Goal: Task Accomplishment & Management: Complete application form

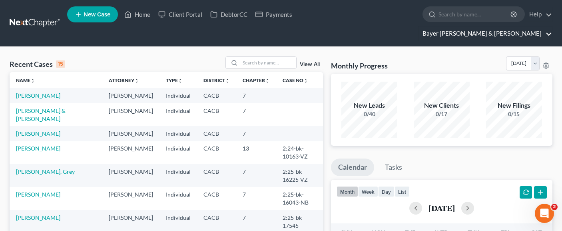
click at [525, 26] on link "Bayer Wishman & Leotta" at bounding box center [486, 33] width 134 height 14
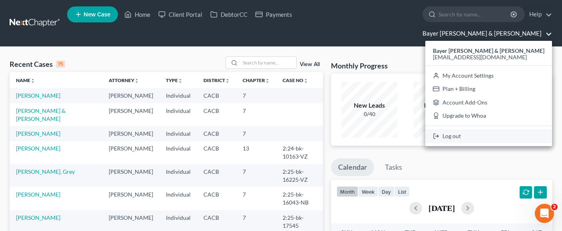
click at [498, 129] on link "Log out" at bounding box center [488, 136] width 127 height 14
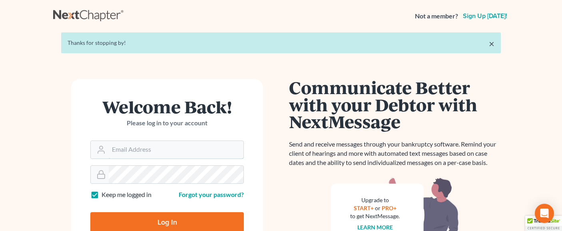
type input "[EMAIL_ADDRESS][DOMAIN_NAME]"
click at [162, 224] on input "Log In" at bounding box center [167, 222] width 154 height 20
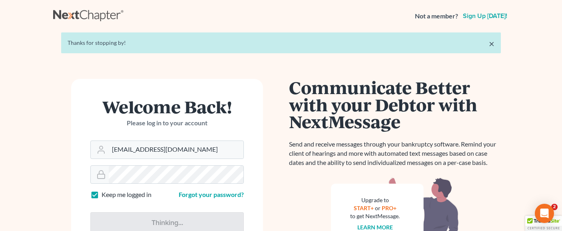
type input "Thinking..."
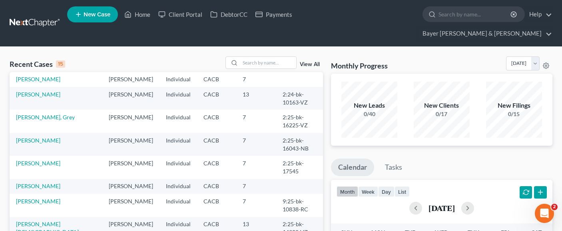
scroll to position [80, 0]
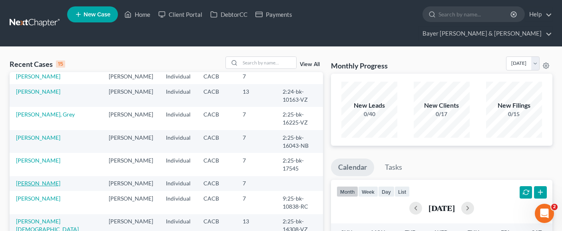
drag, startPoint x: 44, startPoint y: 177, endPoint x: 32, endPoint y: 175, distance: 12.5
click at [44, 179] on link "[PERSON_NAME]" at bounding box center [38, 182] width 44 height 7
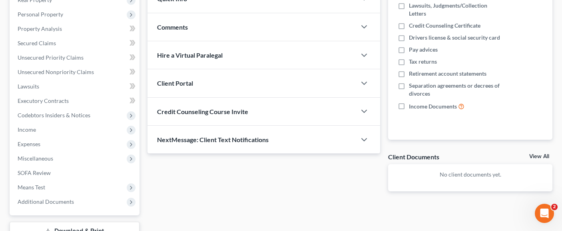
scroll to position [209, 0]
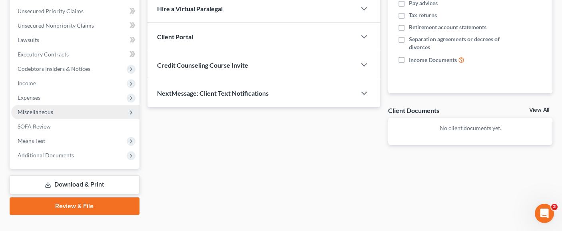
click at [108, 105] on span "Miscellaneous" at bounding box center [75, 112] width 128 height 14
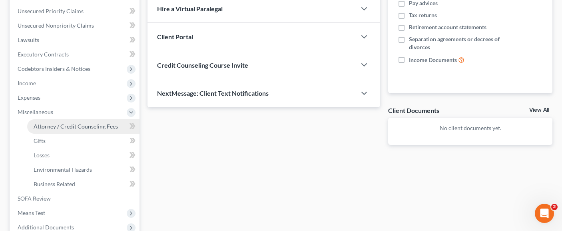
click at [94, 123] on span "Attorney / Credit Counseling Fees" at bounding box center [76, 126] width 84 height 7
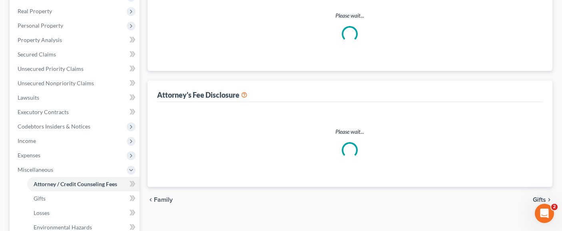
scroll to position [20, 0]
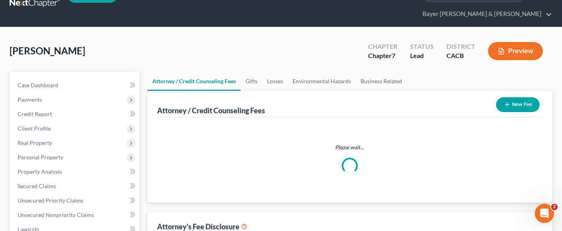
select select "2"
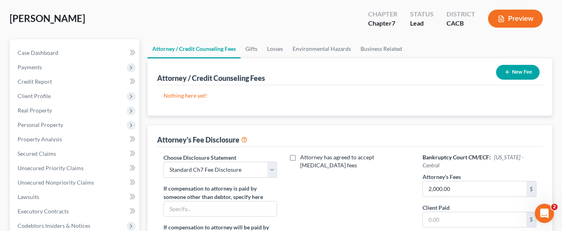
scroll to position [160, 0]
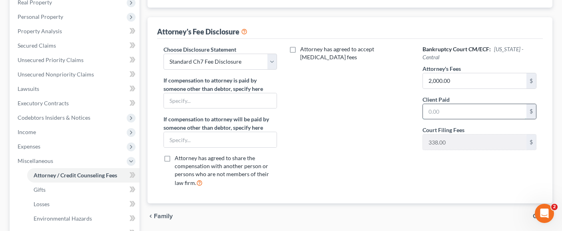
click at [457, 104] on input "text" at bounding box center [475, 111] width 104 height 15
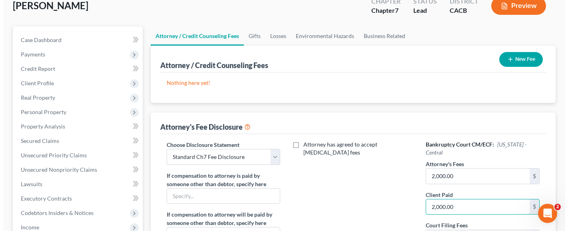
scroll to position [40, 0]
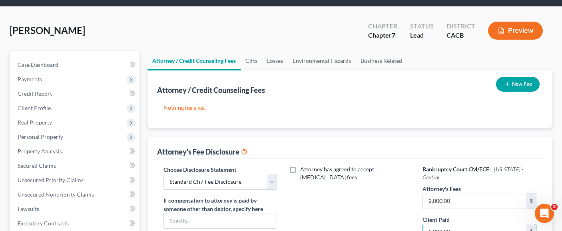
type input "2,000.00"
click at [508, 81] on icon "button" at bounding box center [507, 84] width 6 height 6
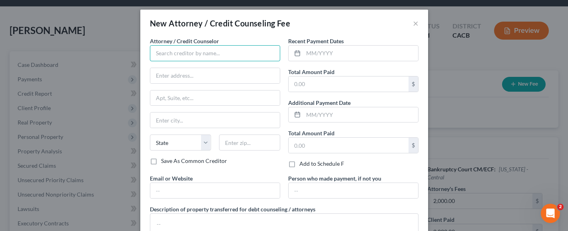
click at [213, 50] on input "text" at bounding box center [215, 53] width 130 height 16
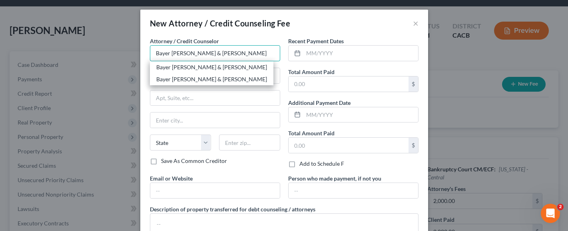
type input "Bayer [PERSON_NAME] & [PERSON_NAME]"
click at [215, 68] on div "Bayer [PERSON_NAME] & [PERSON_NAME]" at bounding box center [211, 67] width 111 height 8
type input "1055 Wilshire Blvd."
type input "Suite 1900"
type input "Los Angeles"
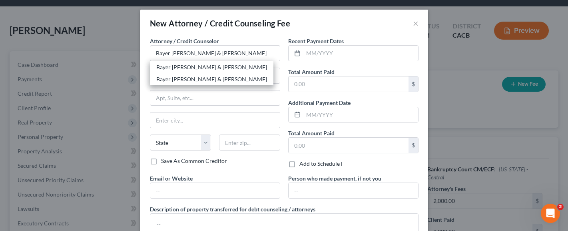
select select "4"
type input "90017"
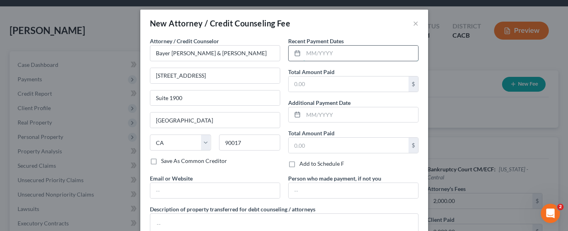
click at [331, 52] on input "text" at bounding box center [360, 53] width 115 height 15
type input "08/25/2025"
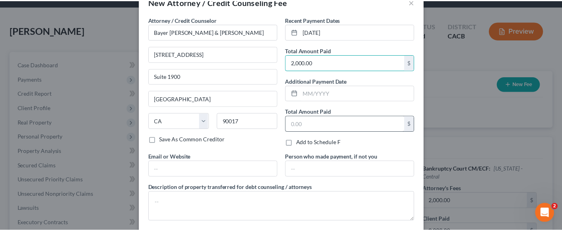
scroll to position [62, 0]
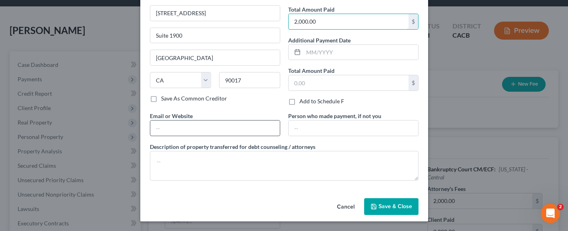
type input "2,000.00"
click at [229, 127] on input "text" at bounding box center [215, 127] width 130 height 15
type input "jeffwishman@bayerwishman.com"
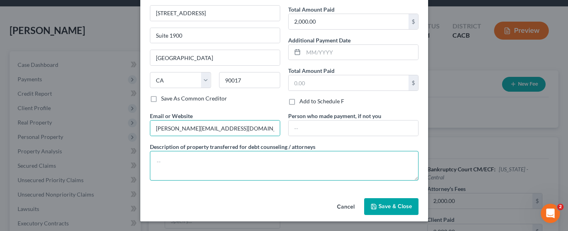
click at [230, 169] on textarea at bounding box center [284, 166] width 269 height 30
type textarea "Attorney fees of $2,000.00 plus filing fee."
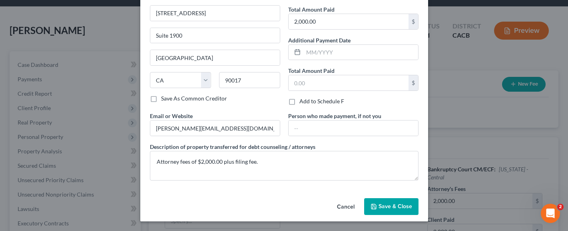
click at [385, 207] on span "Save & Close" at bounding box center [396, 206] width 34 height 7
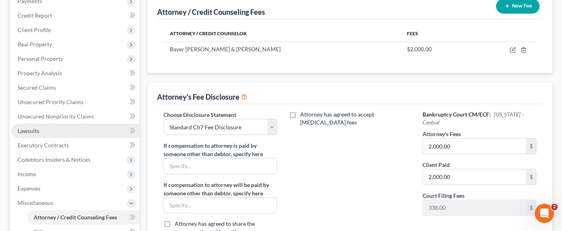
scroll to position [120, 0]
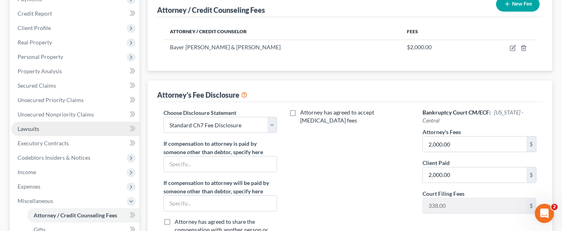
click at [55, 122] on link "Lawsuits" at bounding box center [75, 129] width 128 height 14
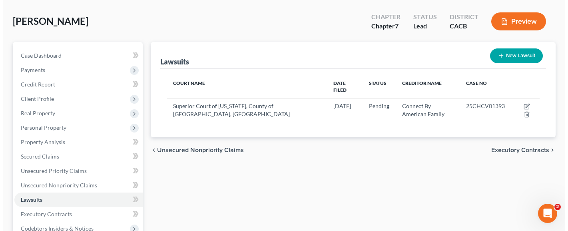
scroll to position [49, 0]
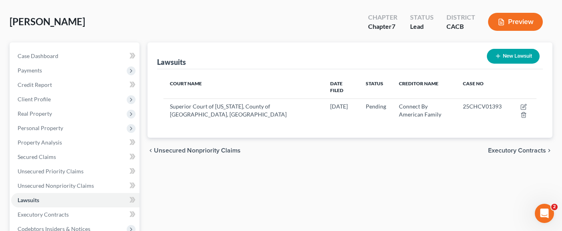
click at [510, 13] on button "Preview" at bounding box center [515, 22] width 55 height 18
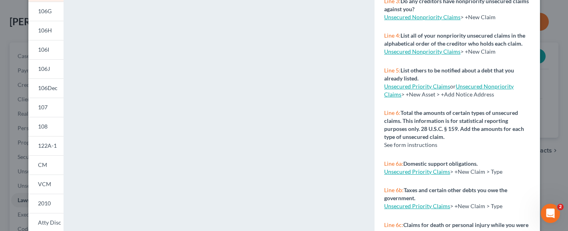
scroll to position [213, 0]
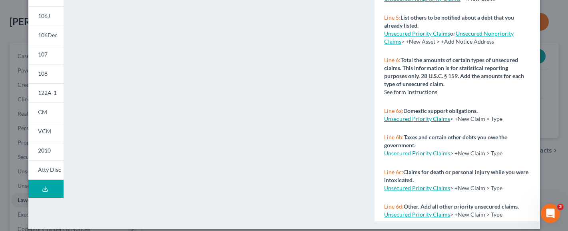
click at [42, 187] on icon at bounding box center [45, 188] width 6 height 6
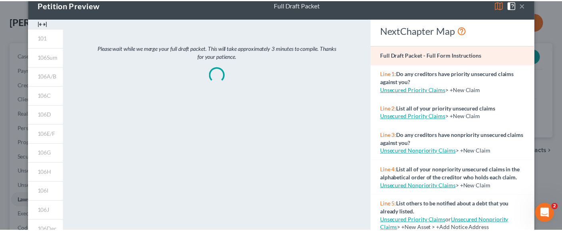
scroll to position [13, 0]
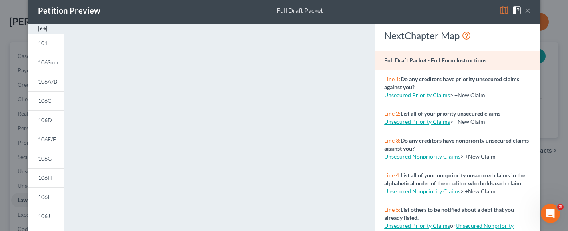
click at [525, 10] on button "×" at bounding box center [528, 11] width 6 height 10
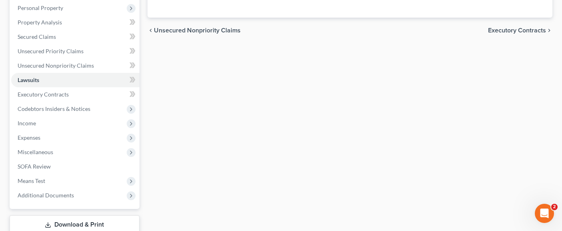
scroll to position [209, 0]
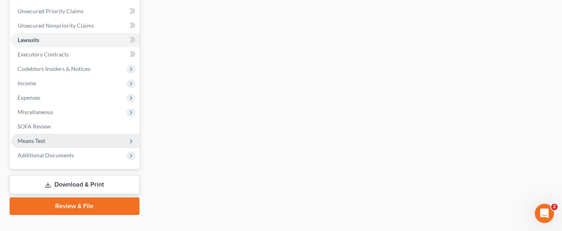
click at [110, 134] on span "Means Test" at bounding box center [75, 141] width 128 height 14
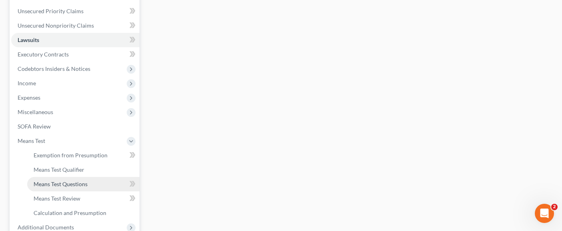
click at [91, 177] on link "Means Test Questions" at bounding box center [83, 184] width 112 height 14
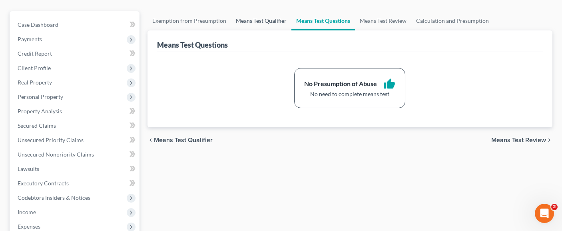
click at [272, 11] on link "Means Test Qualifier" at bounding box center [261, 20] width 60 height 19
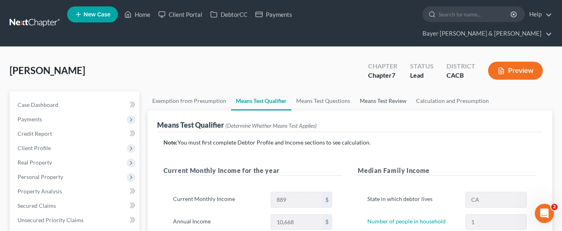
click at [373, 91] on link "Means Test Review" at bounding box center [383, 100] width 56 height 19
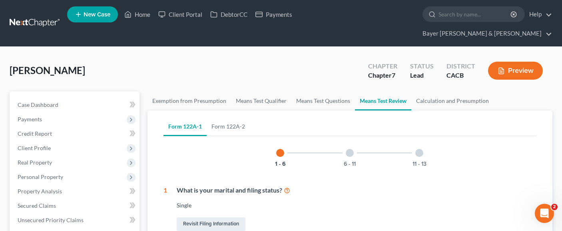
scroll to position [80, 0]
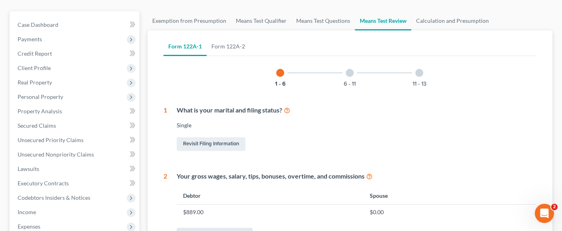
click at [200, 227] on link "Revisit Employment Income" at bounding box center [215, 234] width 76 height 14
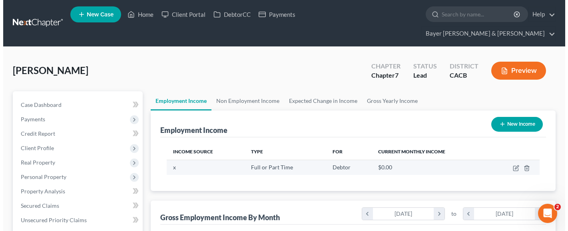
scroll to position [144, 227]
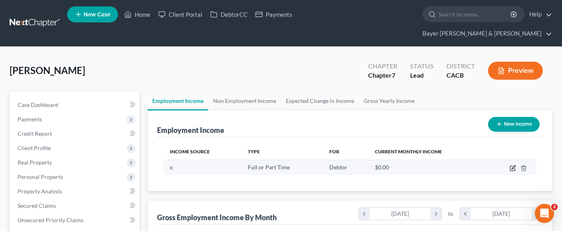
click at [512, 166] on icon "button" at bounding box center [512, 168] width 5 height 5
select select "0"
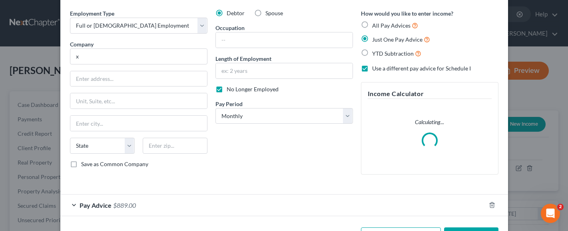
scroll to position [56, 0]
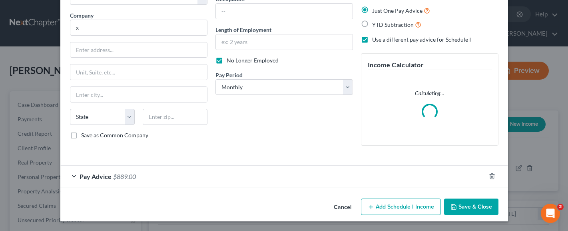
click at [172, 175] on div "Pay Advice $889.00" at bounding box center [272, 175] width 425 height 21
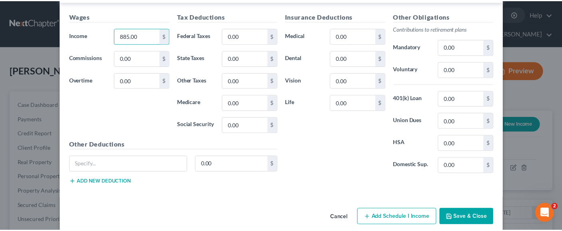
scroll to position [245, 0]
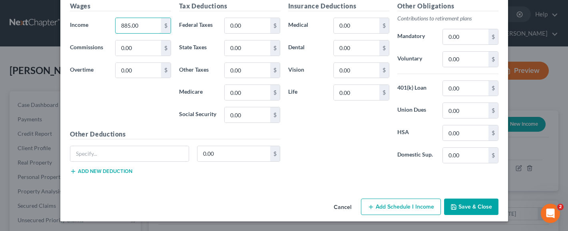
type input "885.00"
click at [469, 210] on button "Save & Close" at bounding box center [471, 206] width 54 height 17
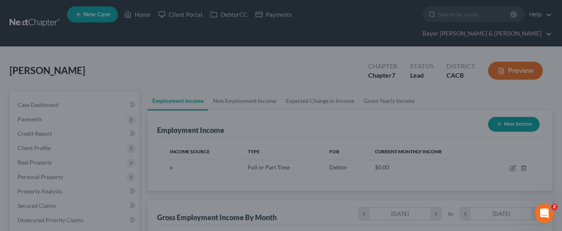
scroll to position [399612, 399528]
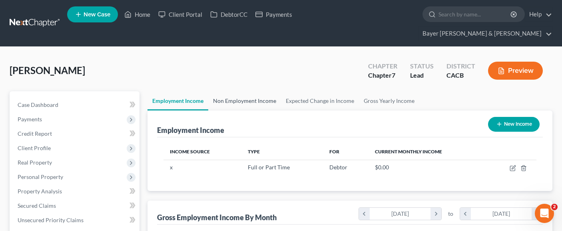
click at [246, 91] on link "Non Employment Income" at bounding box center [244, 100] width 73 height 19
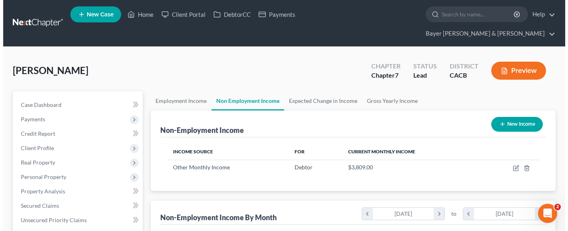
scroll to position [144, 227]
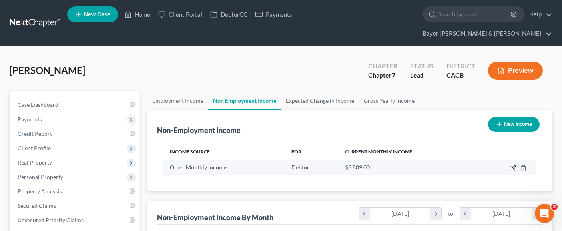
click at [514, 165] on icon "button" at bounding box center [513, 168] width 6 height 6
select select "13"
select select "0"
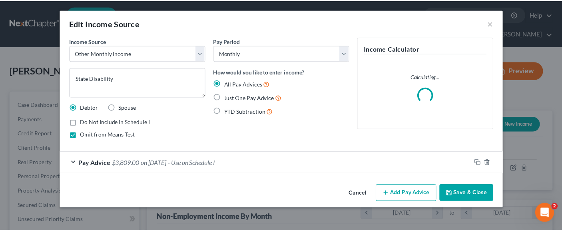
scroll to position [144, 230]
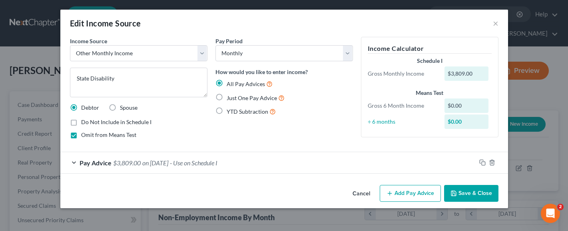
click at [369, 193] on button "Cancel" at bounding box center [361, 193] width 30 height 16
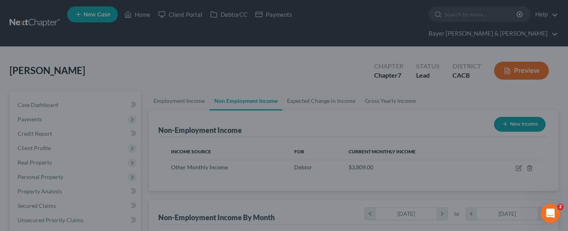
scroll to position [399612, 399528]
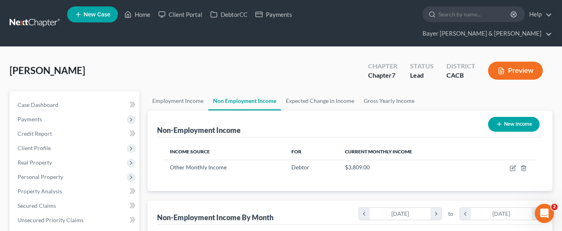
click at [501, 117] on button "New Income" at bounding box center [514, 124] width 52 height 15
select select "0"
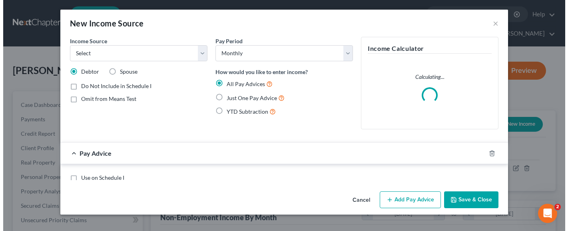
scroll to position [144, 230]
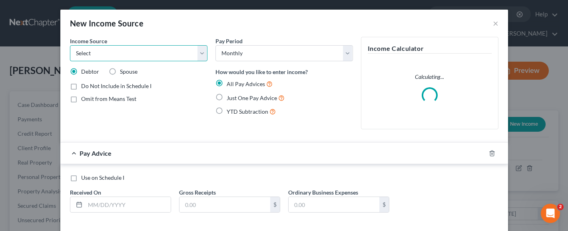
click at [179, 55] on select "Select Unemployment Disability (from employer) Pension Retirement Social Securi…" at bounding box center [139, 53] width 138 height 16
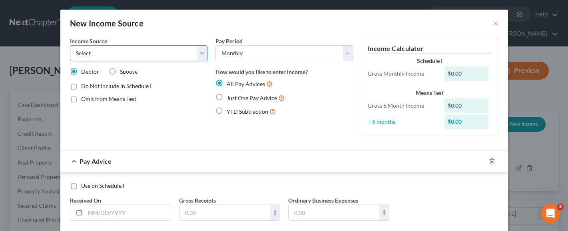
select select "13"
click at [70, 45] on select "Select Unemployment Disability (from employer) Pension Retirement Social Securi…" at bounding box center [139, 53] width 138 height 16
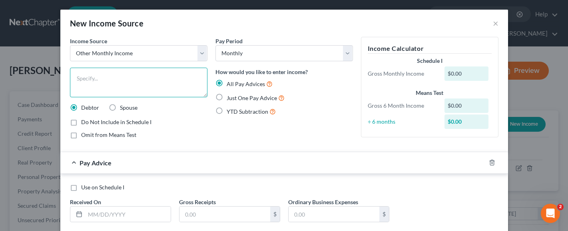
click at [125, 78] on textarea at bounding box center [139, 83] width 138 height 30
click at [111, 83] on textarea "State Disability" at bounding box center [139, 83] width 138 height 30
type textarea "State Disability"
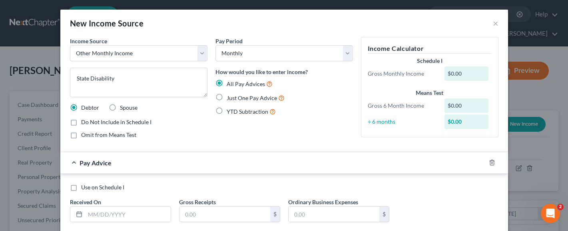
click at [227, 98] on label "Just One Pay Advice" at bounding box center [256, 97] width 58 height 9
click at [230, 98] on input "Just One Pay Advice" at bounding box center [232, 95] width 5 height 5
radio input "true"
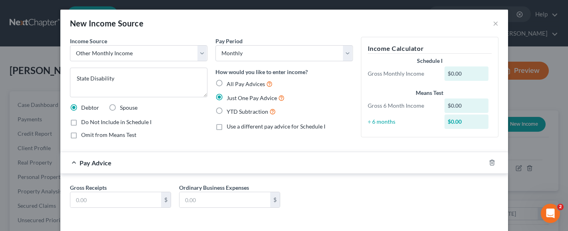
drag, startPoint x: 71, startPoint y: 123, endPoint x: 79, endPoint y: 124, distance: 7.8
click at [81, 123] on label "Do Not Include in Schedule I" at bounding box center [116, 122] width 70 height 8
click at [84, 123] on input "Do Not Include in Schedule I" at bounding box center [86, 120] width 5 height 5
checkbox input "true"
click at [106, 198] on input "text" at bounding box center [115, 199] width 91 height 15
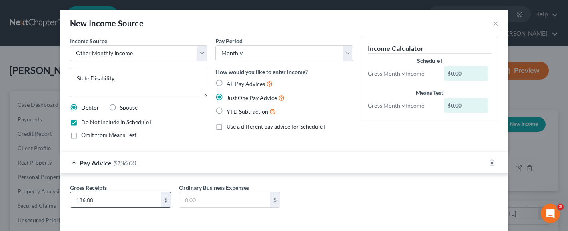
type input "136.00"
type input "0.00"
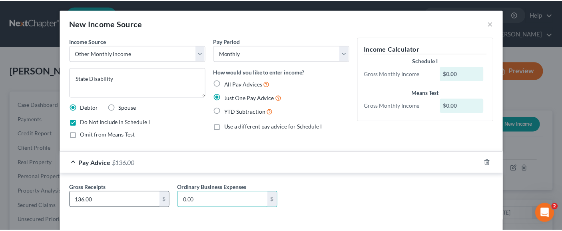
scroll to position [33, 0]
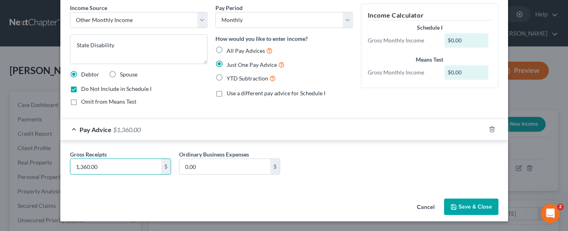
type input "1,360.00"
drag, startPoint x: 474, startPoint y: 203, endPoint x: 396, endPoint y: 215, distance: 78.5
click at [473, 203] on button "Save & Close" at bounding box center [471, 206] width 54 height 17
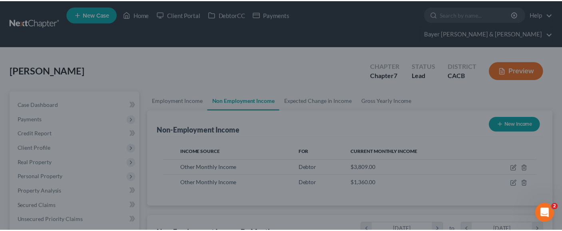
scroll to position [144, 227]
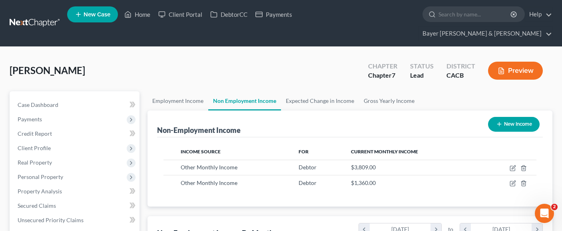
click at [510, 62] on button "Preview" at bounding box center [515, 71] width 55 height 18
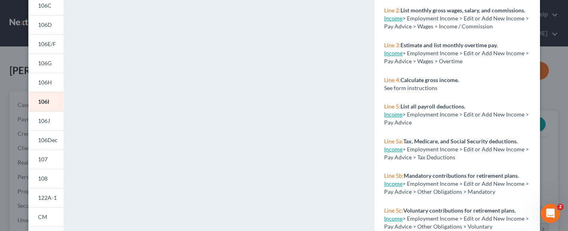
scroll to position [120, 0]
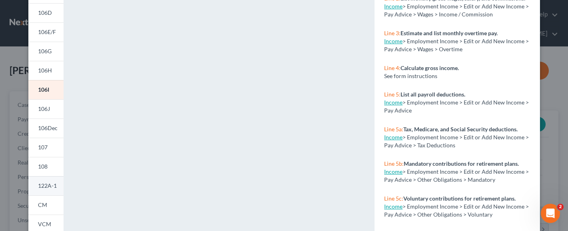
click at [47, 185] on span "122A-1" at bounding box center [47, 185] width 19 height 7
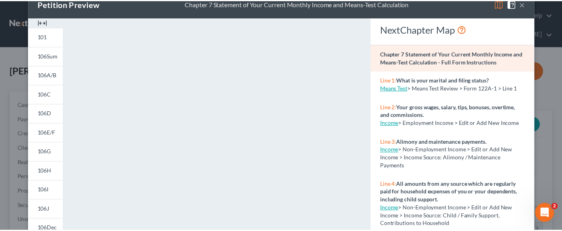
scroll to position [0, 0]
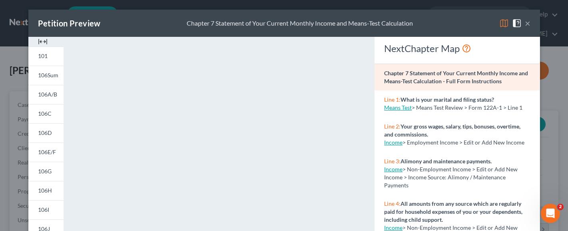
click at [525, 22] on button "×" at bounding box center [528, 23] width 6 height 10
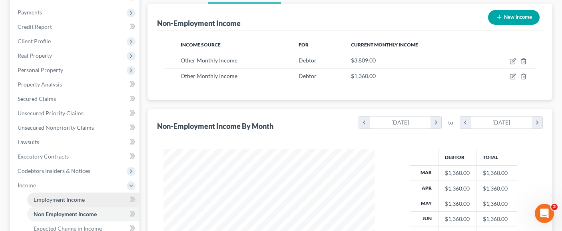
scroll to position [106, 0]
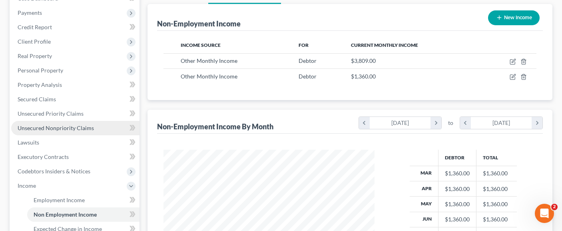
click at [75, 121] on link "Unsecured Nonpriority Claims" at bounding box center [75, 128] width 128 height 14
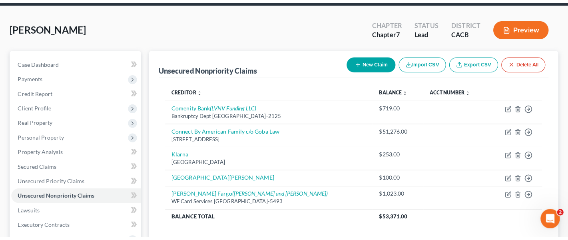
scroll to position [120, 0]
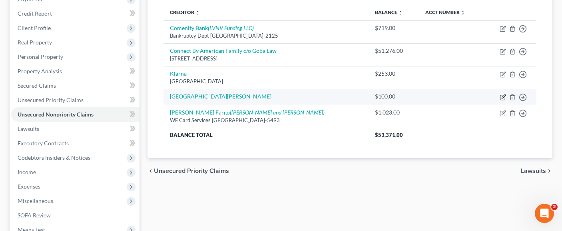
click at [503, 94] on icon "button" at bounding box center [504, 96] width 4 height 4
select select "9"
select select "0"
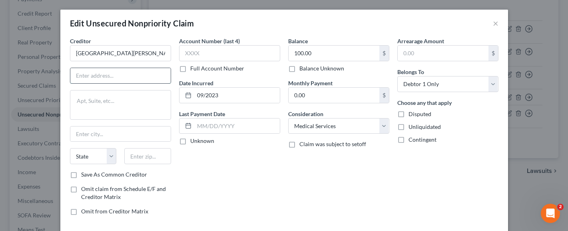
click at [132, 73] on input "text" at bounding box center [120, 75] width 100 height 15
drag, startPoint x: 261, startPoint y: 191, endPoint x: 252, endPoint y: 194, distance: 10.1
click at [261, 191] on div "Account Number (last 4) Full Account Number Date Incurred 09/2023 Last Payment …" at bounding box center [229, 129] width 109 height 185
click at [248, 21] on div "Edit Unsecured Nonpriority Claim ×" at bounding box center [284, 23] width 448 height 27
click at [113, 76] on input "text" at bounding box center [120, 75] width 100 height 15
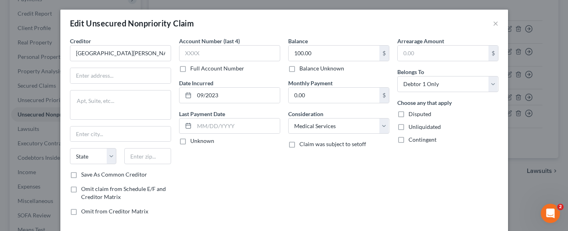
drag, startPoint x: 306, startPoint y: 184, endPoint x: 278, endPoint y: 187, distance: 28.6
click at [306, 185] on div "Balance 100.00 $ Balance Unknown Balance Undetermined 100.00 $ Balance Unknown …" at bounding box center [338, 129] width 109 height 185
click at [102, 78] on input "text" at bounding box center [120, 75] width 100 height 15
click at [217, 169] on div "Account Number (last 4) Full Account Number Date Incurred 09/2023 Last Payment …" at bounding box center [229, 129] width 109 height 185
click at [113, 76] on input "text" at bounding box center [120, 75] width 100 height 15
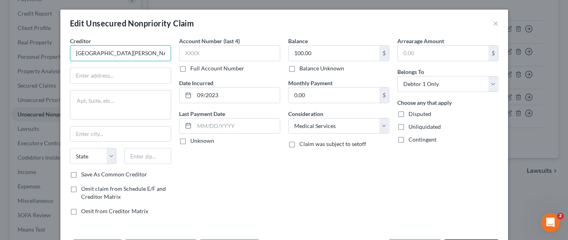
drag, startPoint x: 154, startPoint y: 52, endPoint x: 48, endPoint y: 44, distance: 105.4
click at [48, 44] on div "Edit Unsecured Nonpriority Claim × Creditor * St. Joseph Providence Hospital St…" at bounding box center [284, 120] width 568 height 240
type input "Providence St Joseph Medical Ctr"
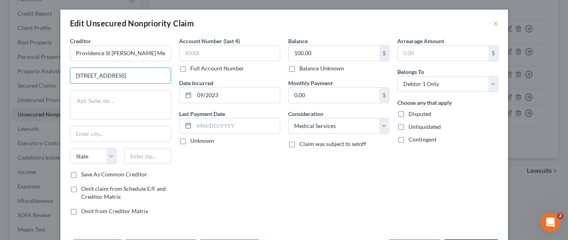
type input "501 S Buena Vista St"
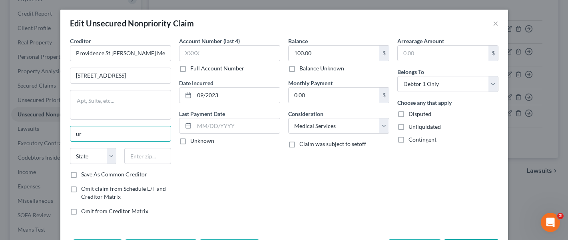
type input "u"
type input "B"
type input "Burbank"
select select "4"
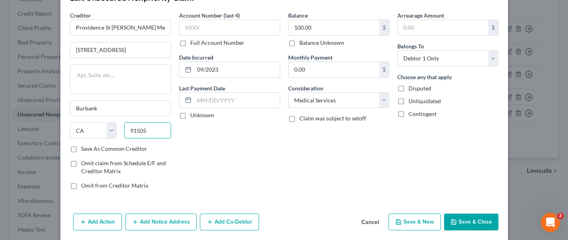
scroll to position [40, 0]
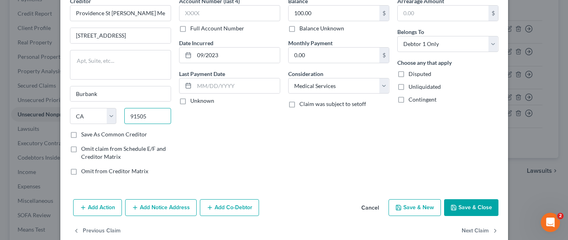
type input "91505"
click at [153, 209] on button "Add Notice Address" at bounding box center [161, 207] width 72 height 17
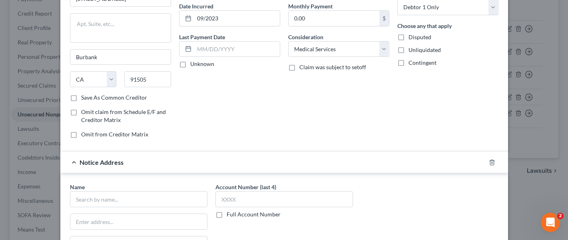
scroll to position [120, 0]
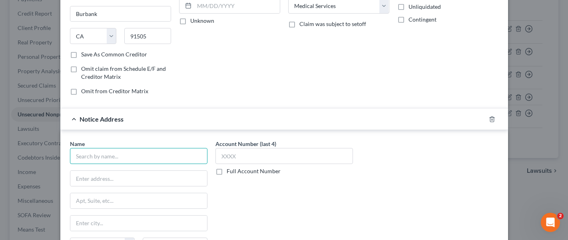
click at [138, 152] on input "text" at bounding box center [139, 156] width 138 height 16
type input "Providence Saint Joseph Hospital"
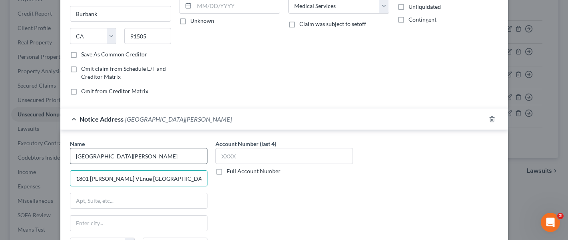
type input "1801 Linda VEnue Soutwest"
type input "Suite 9016"
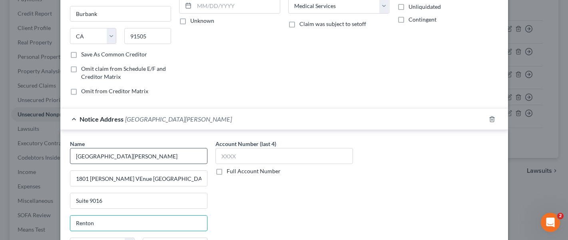
type input "Renton"
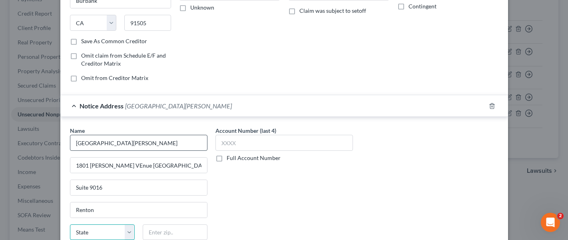
select select "50"
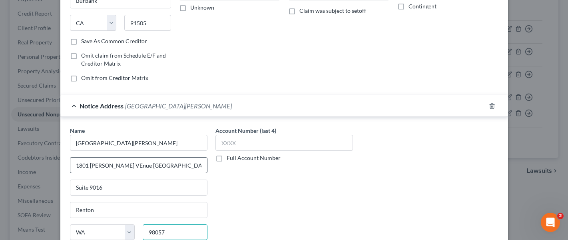
type input "98057"
click at [106, 165] on input "1801 Linda VEnue Soutwest" at bounding box center [138, 165] width 137 height 15
click at [101, 166] on input "1801 Linda Venue Soutwest" at bounding box center [138, 165] width 137 height 15
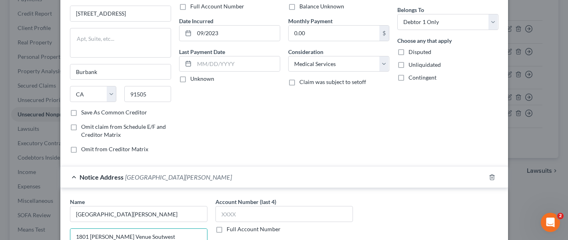
scroll to position [0, 0]
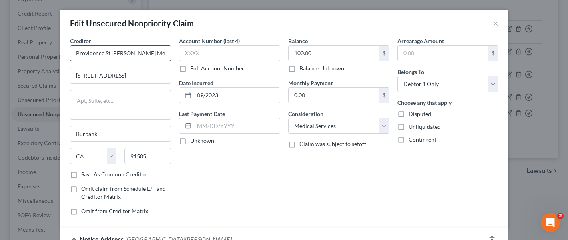
type input "1801 Lind Venue Soutwest"
click at [104, 52] on input "Providence St Joseph Medical Ctr" at bounding box center [120, 53] width 101 height 16
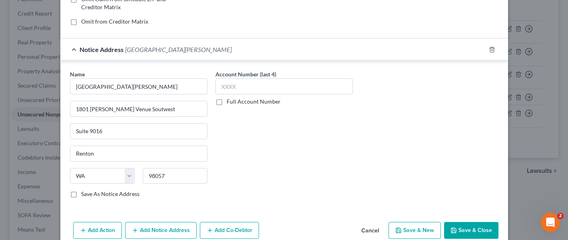
scroll to position [227, 0]
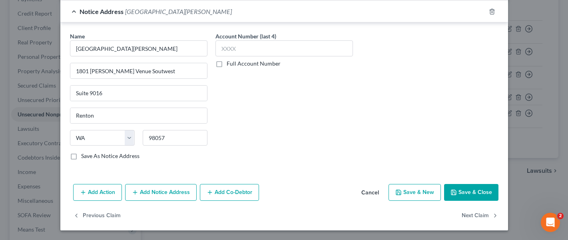
type input "Providence Saint Joseph Medical Ctr"
click at [462, 192] on button "Save & Close" at bounding box center [471, 192] width 54 height 17
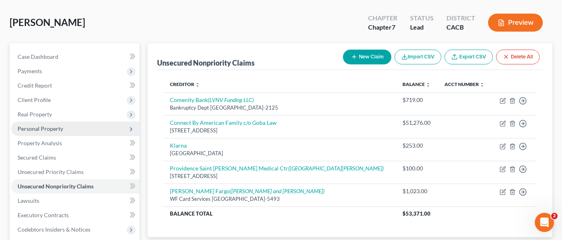
scroll to position [40, 0]
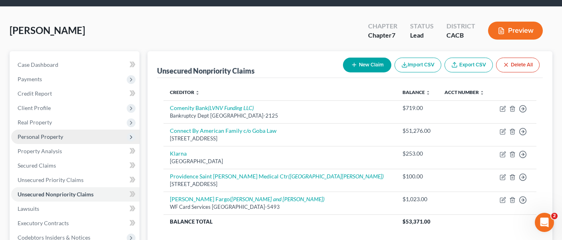
click at [59, 130] on span "Personal Property" at bounding box center [75, 137] width 128 height 14
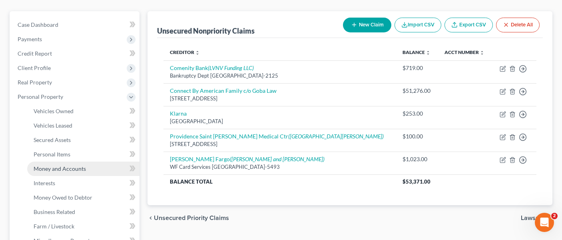
click at [80, 162] on link "Money and Accounts" at bounding box center [83, 169] width 112 height 14
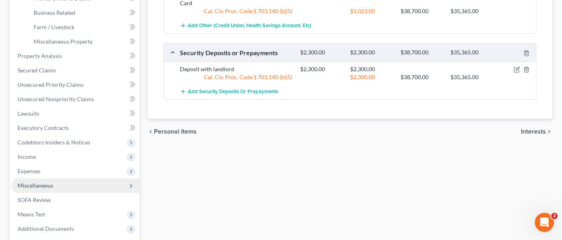
scroll to position [280, 0]
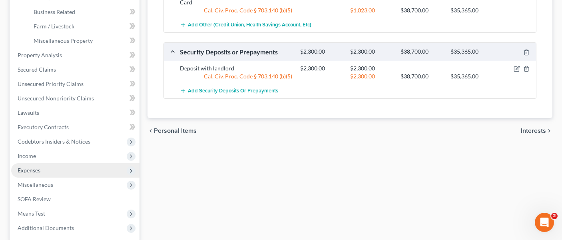
click at [70, 163] on span "Expenses" at bounding box center [75, 170] width 128 height 14
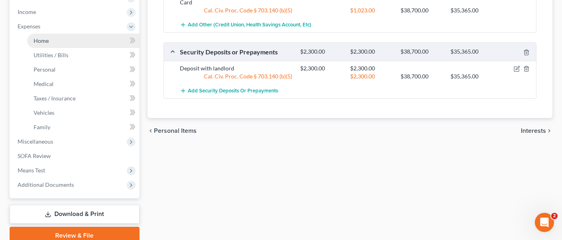
click at [71, 34] on link "Home" at bounding box center [83, 41] width 112 height 14
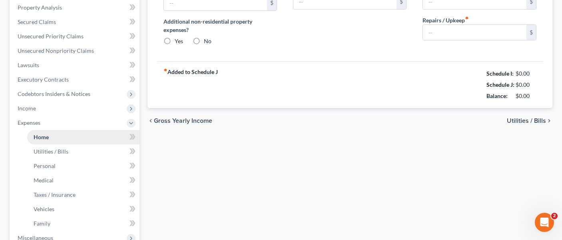
type input "940.00"
type input "0.00"
radio input "true"
type input "0.00"
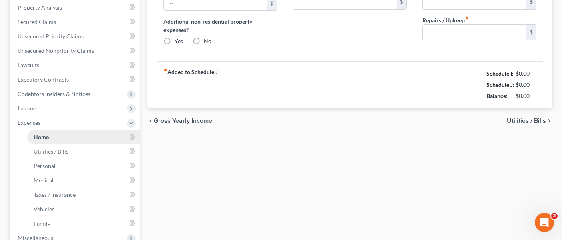
type input "0.00"
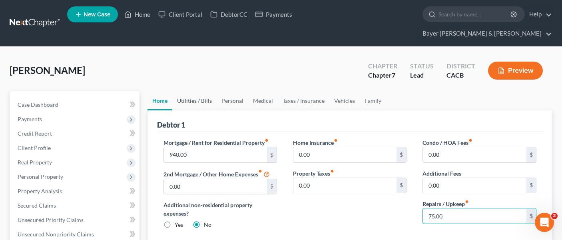
type input "75.00"
click at [203, 91] on link "Utilities / Bills" at bounding box center [194, 100] width 44 height 19
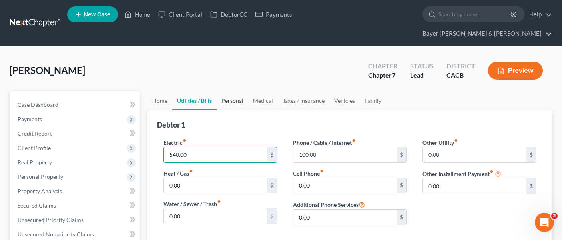
type input "540.00"
click at [229, 91] on link "Personal" at bounding box center [233, 100] width 32 height 19
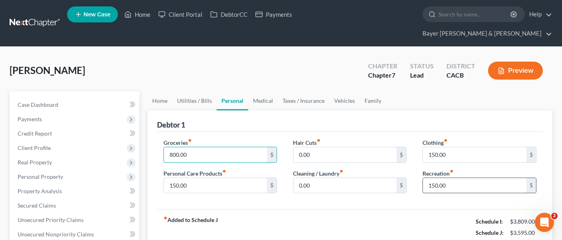
type input "800.00"
type input "200.00"
drag, startPoint x: 305, startPoint y: 52, endPoint x: 309, endPoint y: 63, distance: 11.9
click at [305, 56] on div "Gonzalez, Eileen Upgraded Chapter Chapter 7 Status Lead District CACB Preview" at bounding box center [281, 73] width 543 height 35
click at [370, 91] on link "Family" at bounding box center [373, 100] width 26 height 19
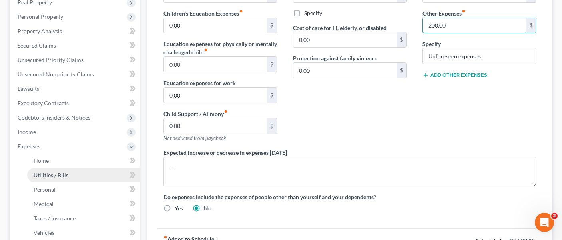
scroll to position [280, 0]
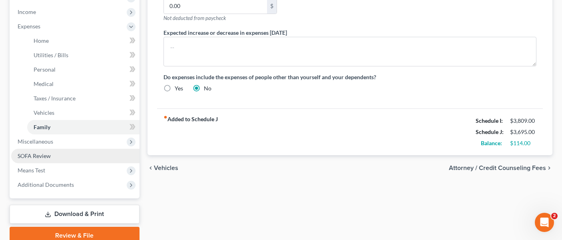
type input "200.00"
click at [60, 149] on link "SOFA Review" at bounding box center [75, 156] width 128 height 14
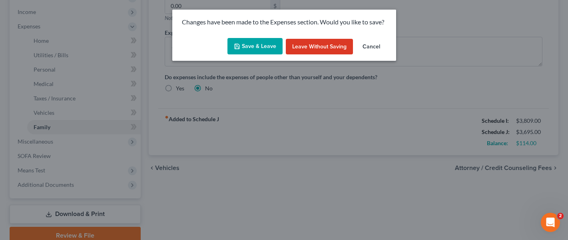
click at [265, 48] on button "Save & Leave" at bounding box center [254, 46] width 55 height 17
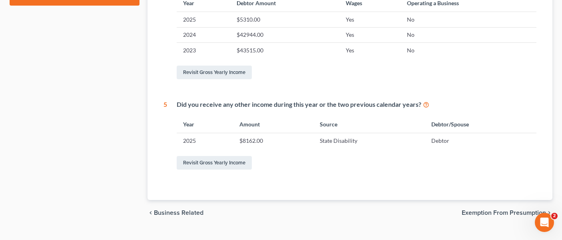
scroll to position [419, 0]
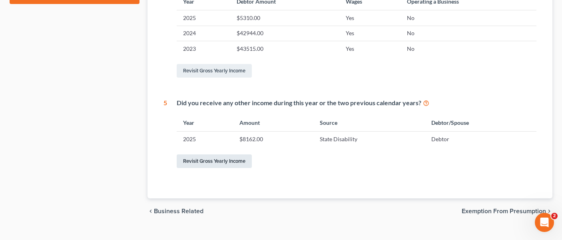
click at [215, 154] on link "Revisit Gross Yearly Income" at bounding box center [214, 161] width 75 height 14
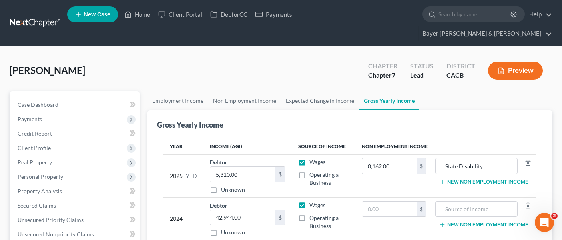
click at [481, 179] on button "New Non Employment Income" at bounding box center [483, 182] width 89 height 6
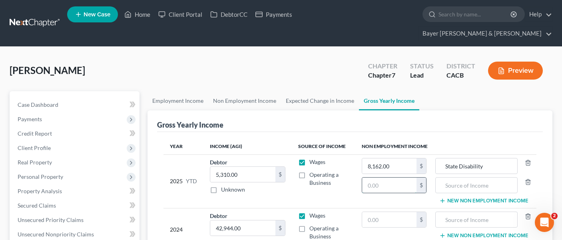
click at [396, 177] on input "text" at bounding box center [389, 184] width 54 height 15
type input "6,000.00"
type input "Debtor cashed in a 401k for $6,000.00 in 02/2025."
click at [509, 62] on button "Preview" at bounding box center [515, 71] width 55 height 18
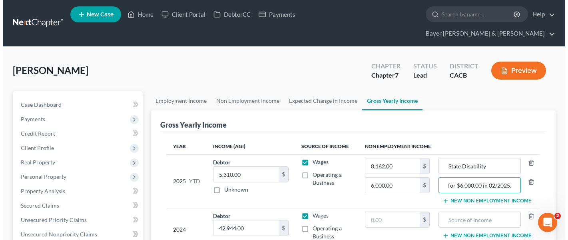
scroll to position [0, 0]
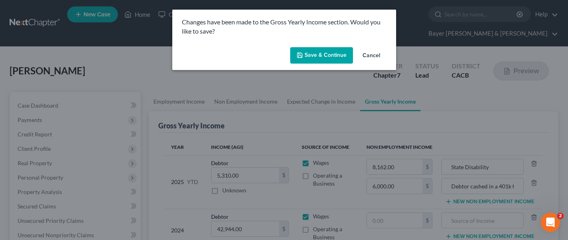
click at [318, 55] on button "Save & Continue" at bounding box center [321, 55] width 63 height 17
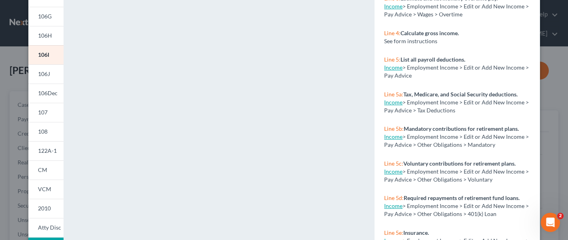
scroll to position [160, 0]
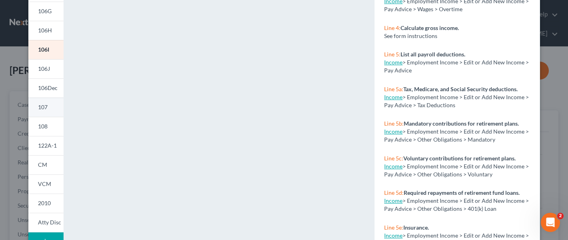
click at [46, 110] on link "107" at bounding box center [45, 107] width 35 height 19
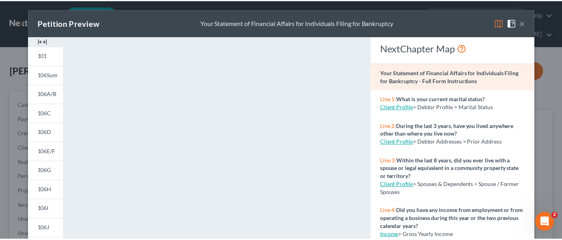
scroll to position [0, 0]
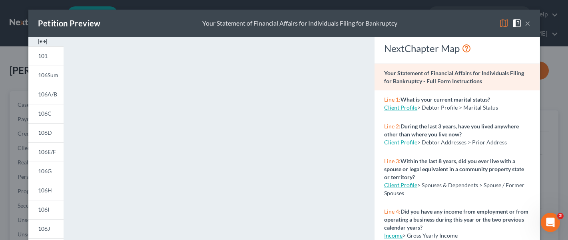
click at [526, 22] on button "×" at bounding box center [528, 23] width 6 height 10
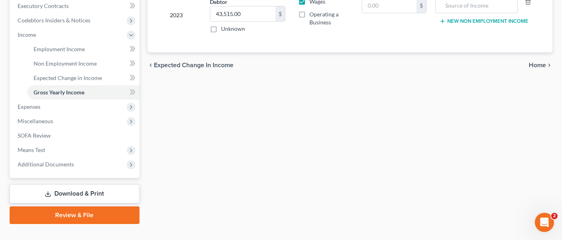
click at [72, 184] on link "Download & Print" at bounding box center [75, 193] width 130 height 19
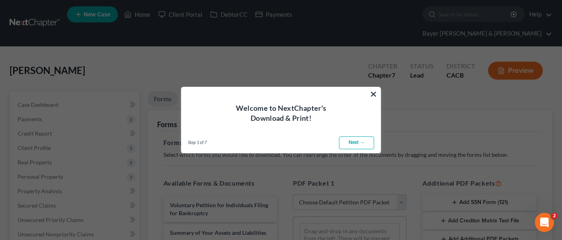
click at [378, 92] on div "Welcome to NextChapter's Download & Print!" at bounding box center [280, 105] width 199 height 36
click at [370, 92] on button "×" at bounding box center [374, 94] width 8 height 13
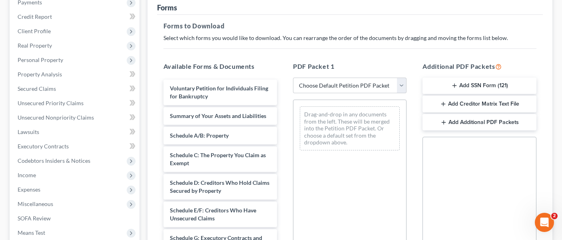
scroll to position [120, 0]
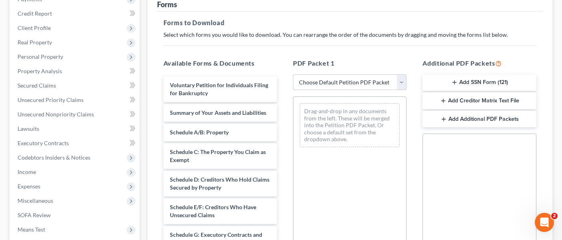
drag, startPoint x: 359, startPoint y: 63, endPoint x: 359, endPoint y: 75, distance: 12.0
click at [359, 74] on select "Choose Default Petition PDF Packet Complete Bankruptcy Petition (all forms and …" at bounding box center [350, 82] width 114 height 16
select select "0"
click at [293, 74] on select "Choose Default Petition PDF Packet Complete Bankruptcy Petition (all forms and …" at bounding box center [350, 82] width 114 height 16
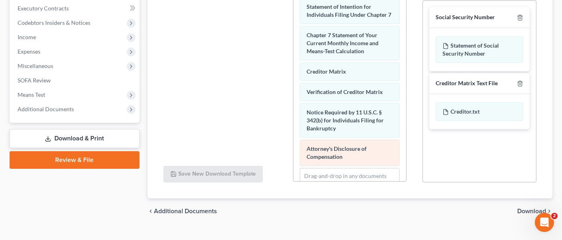
scroll to position [349, 0]
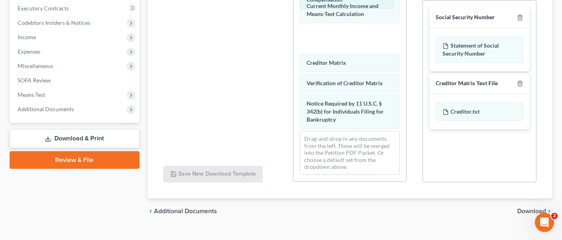
drag, startPoint x: 351, startPoint y: 104, endPoint x: 351, endPoint y: -1, distance: 105.1
click at [351, 0] on html "Home New Case Client Portal DebtorCC Payments Bayer Wishman & Leotta bribwl@gma…" at bounding box center [281, -1] width 562 height 509
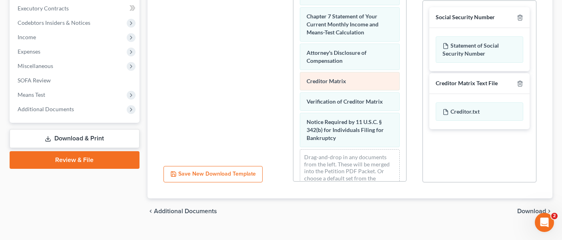
scroll to position [269, 0]
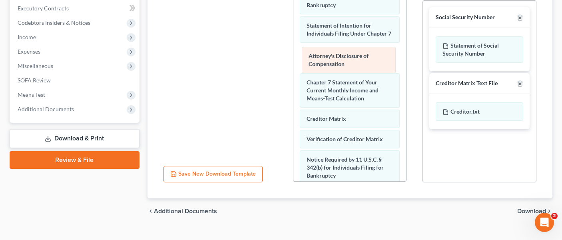
drag, startPoint x: 339, startPoint y: 106, endPoint x: 341, endPoint y: 62, distance: 44.0
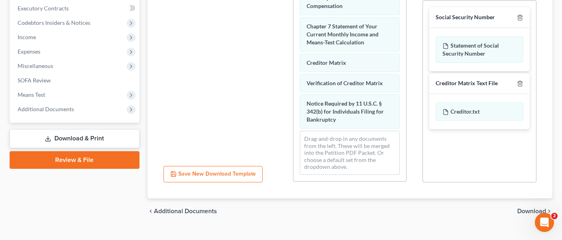
scroll to position [349, 0]
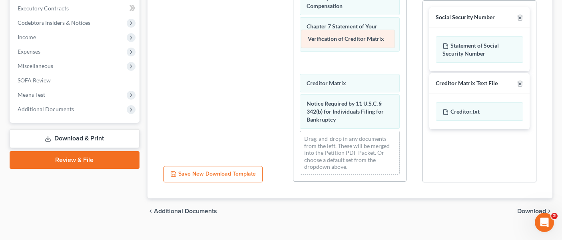
drag, startPoint x: 343, startPoint y: 70, endPoint x: 343, endPoint y: 46, distance: 24.4
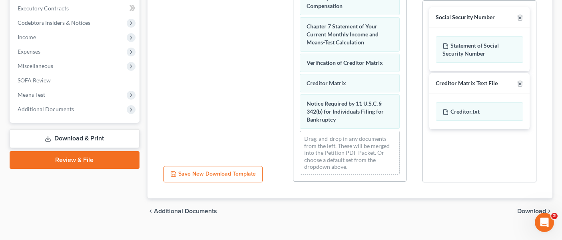
scroll to position [309, 0]
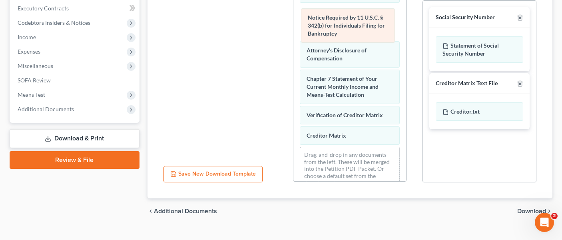
drag, startPoint x: 347, startPoint y: 132, endPoint x: 334, endPoint y: 35, distance: 98.1
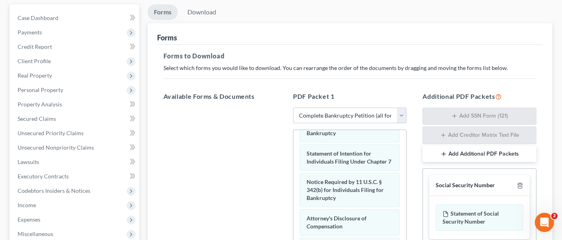
scroll to position [15, 0]
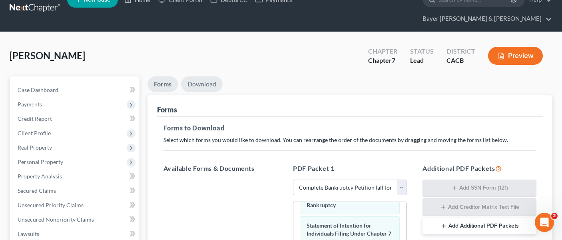
click at [201, 76] on link "Download" at bounding box center [202, 84] width 42 height 16
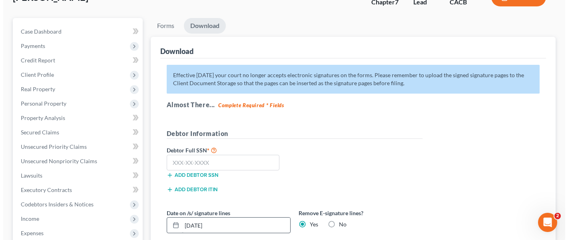
scroll to position [175, 0]
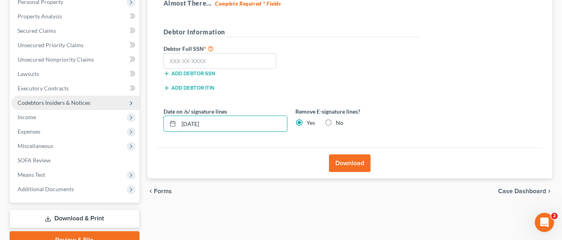
drag, startPoint x: 223, startPoint y: 108, endPoint x: 83, endPoint y: 90, distance: 141.6
click at [101, 93] on div "Petition Navigation Case Dashboard Payments Invoices Payments Payments Credit R…" at bounding box center [281, 82] width 551 height 332
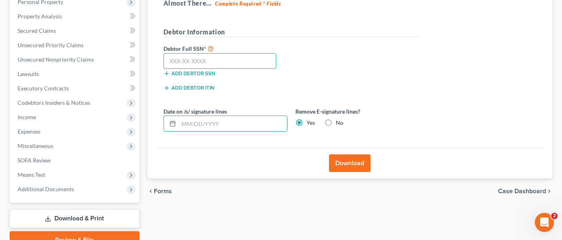
click at [212, 53] on input "text" at bounding box center [219, 61] width 113 height 16
type input "6"
type input "614-31-4781"
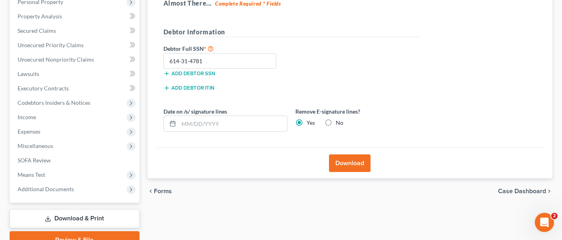
click at [346, 154] on button "Download" at bounding box center [350, 163] width 42 height 18
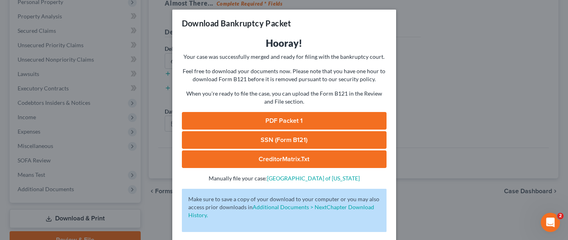
click at [299, 154] on link "CreditorMatrix.txt" at bounding box center [284, 159] width 205 height 18
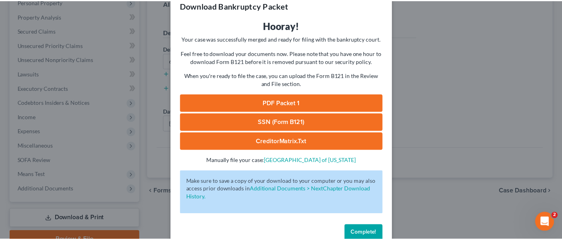
scroll to position [35, 0]
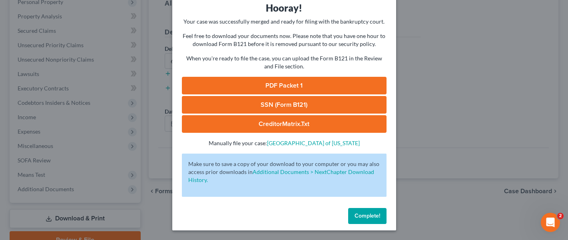
click at [360, 215] on span "Complete!" at bounding box center [368, 215] width 26 height 7
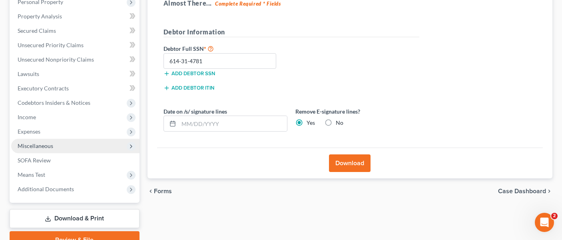
scroll to position [135, 0]
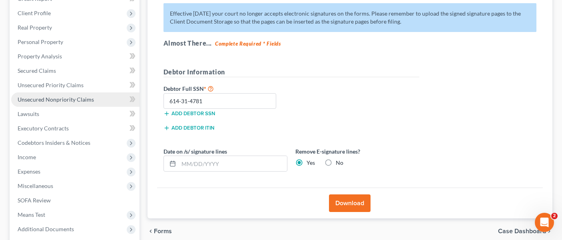
click at [92, 92] on link "Unsecured Nonpriority Claims" at bounding box center [75, 99] width 128 height 14
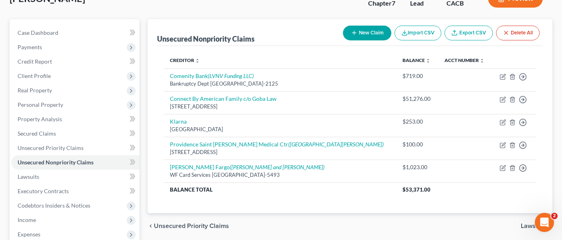
scroll to position [160, 0]
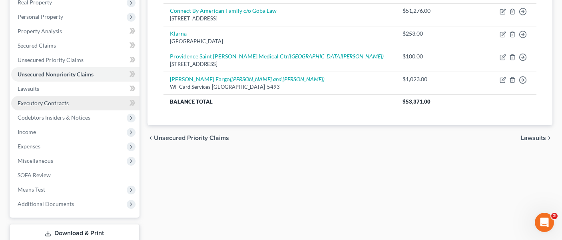
click at [74, 96] on link "Executory Contracts" at bounding box center [75, 103] width 128 height 14
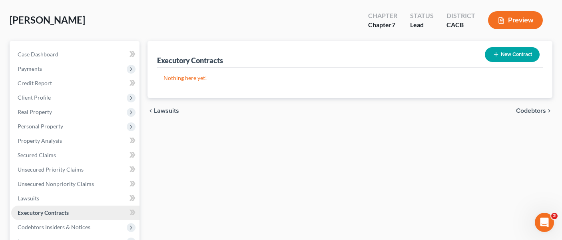
scroll to position [6, 0]
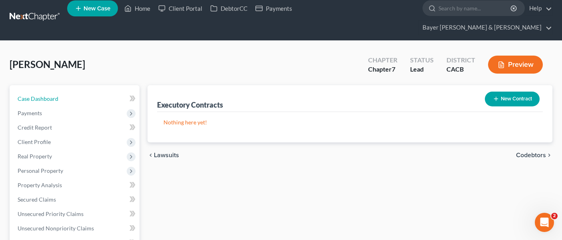
click at [74, 85] on div "Case Dashboard Payments Invoices Payments Payments Credit Report Client Profile…" at bounding box center [75, 228] width 130 height 286
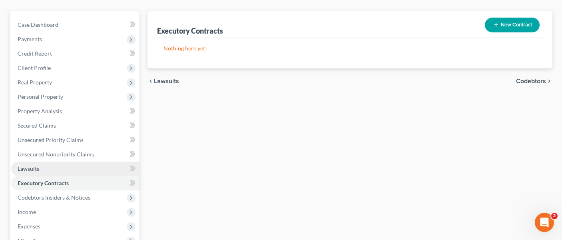
click at [56, 162] on link "Lawsuits" at bounding box center [75, 169] width 128 height 14
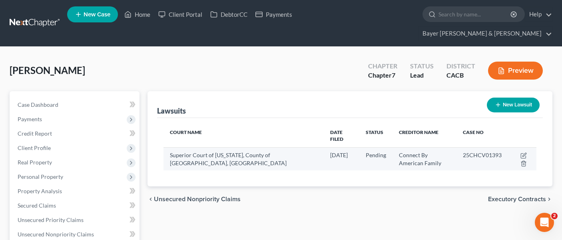
click at [523, 147] on td at bounding box center [522, 158] width 28 height 23
click at [522, 152] on icon "button" at bounding box center [523, 155] width 6 height 6
select select "4"
select select "0"
select select "4"
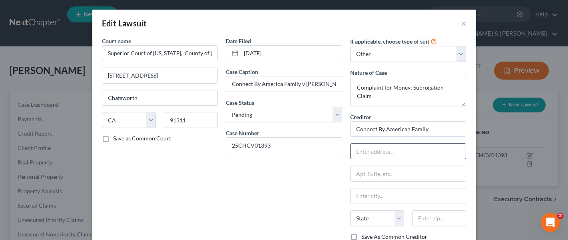
click at [397, 150] on input "text" at bounding box center [409, 151] width 116 height 15
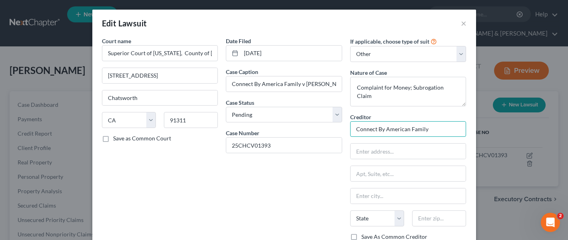
click at [436, 130] on input "Connect By American Family" at bounding box center [408, 129] width 116 height 16
type input "Connect By American Family c/o Goba Law"
type input "8583 Irvine Center Drive Ste 500"
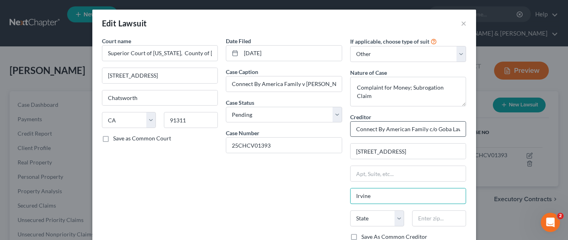
type input "Irvine"
select select "4"
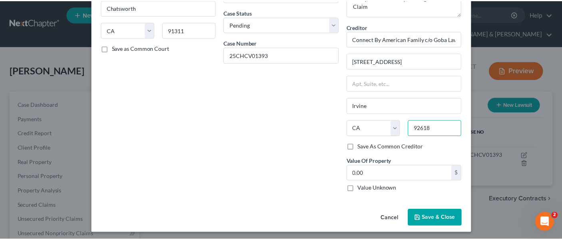
scroll to position [93, 0]
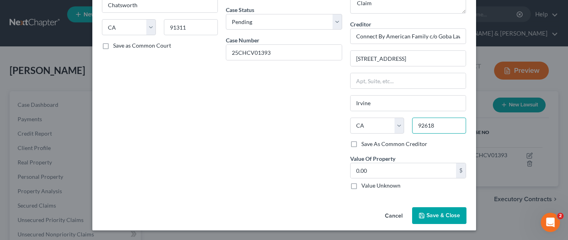
type input "92618"
click at [447, 219] on span "Save & Close" at bounding box center [444, 215] width 34 height 7
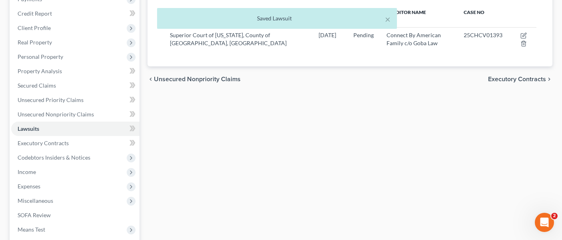
scroll to position [199, 0]
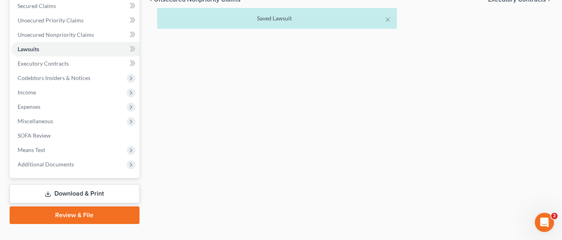
click at [98, 184] on link "Download & Print" at bounding box center [75, 193] width 130 height 19
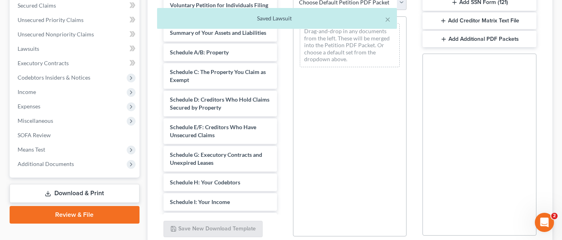
scroll to position [254, 0]
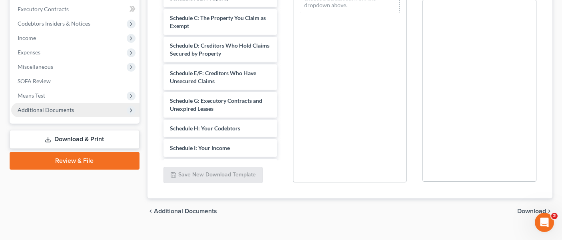
click at [79, 103] on span "Additional Documents" at bounding box center [75, 110] width 128 height 14
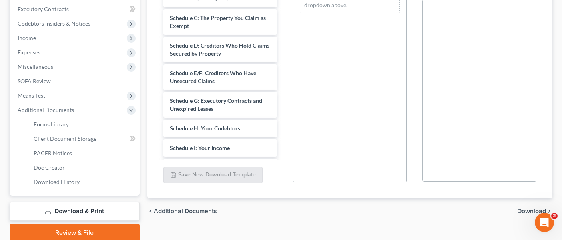
click at [91, 175] on div "Case Dashboard Payments Invoices Payments Payments Credit Report Client Profile…" at bounding box center [75, 16] width 130 height 358
click at [75, 175] on link "Download History" at bounding box center [83, 182] width 112 height 14
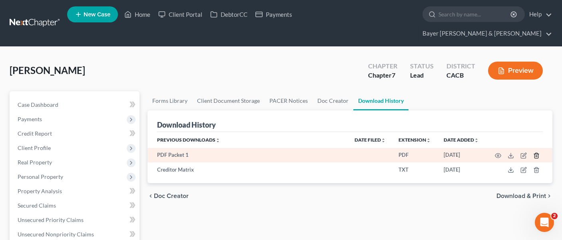
click at [536, 152] on icon "button" at bounding box center [536, 155] width 6 height 6
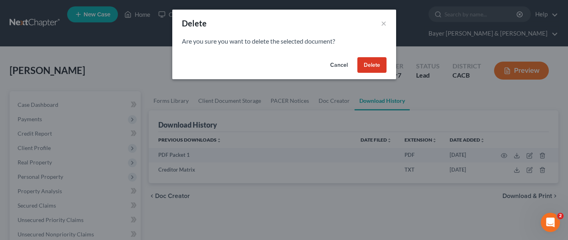
click at [375, 68] on button "Delete" at bounding box center [371, 65] width 29 height 16
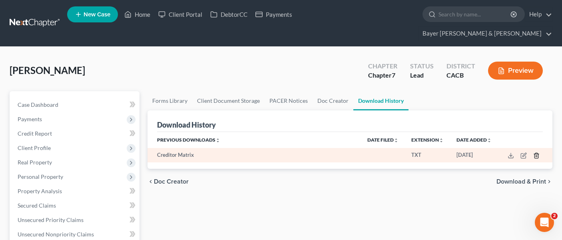
click at [538, 153] on icon "button" at bounding box center [536, 155] width 4 height 5
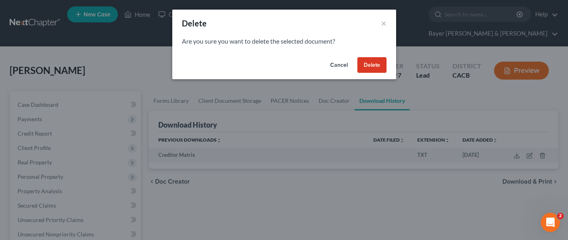
click at [356, 62] on div "Cancel Delete" at bounding box center [284, 67] width 224 height 26
click at [371, 67] on button "Delete" at bounding box center [371, 65] width 29 height 16
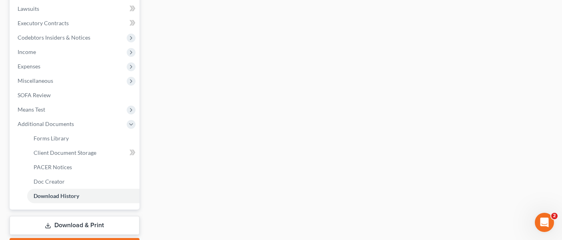
click at [95, 216] on link "Download & Print" at bounding box center [75, 225] width 130 height 19
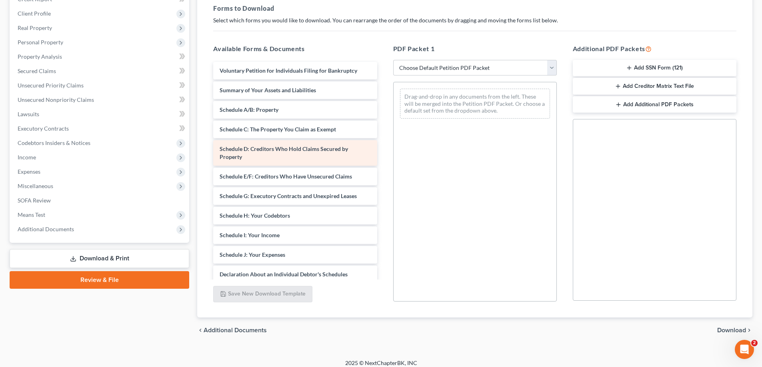
scroll to position [160, 0]
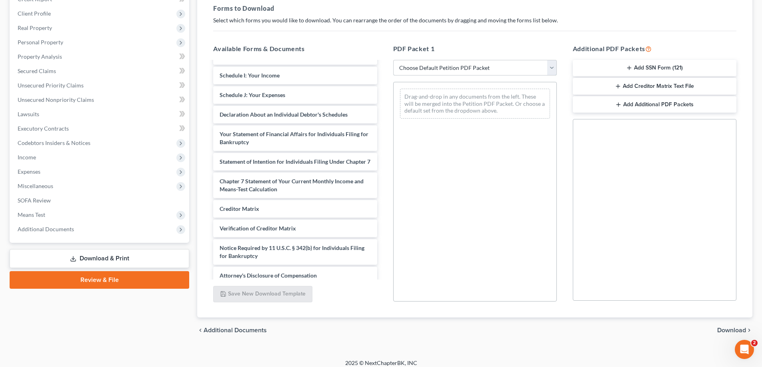
drag, startPoint x: 430, startPoint y: 69, endPoint x: 426, endPoint y: 75, distance: 6.7
click at [430, 69] on select "Choose Default Petition PDF Packet Complete Bankruptcy Petition (all forms and …" at bounding box center [474, 68] width 163 height 16
select select "0"
click at [393, 60] on select "Choose Default Petition PDF Packet Complete Bankruptcy Petition (all forms and …" at bounding box center [474, 68] width 163 height 16
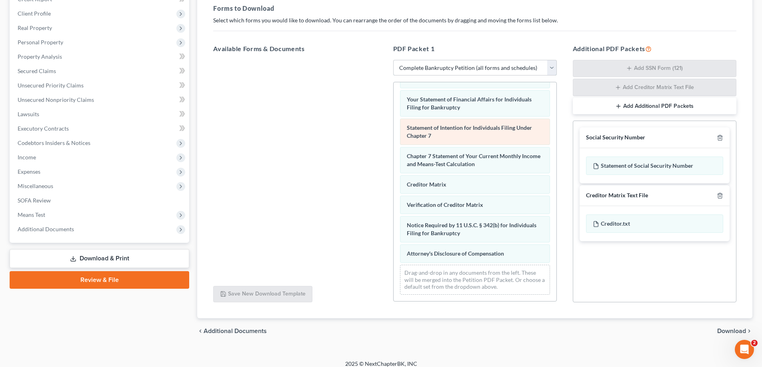
scroll to position [255, 0]
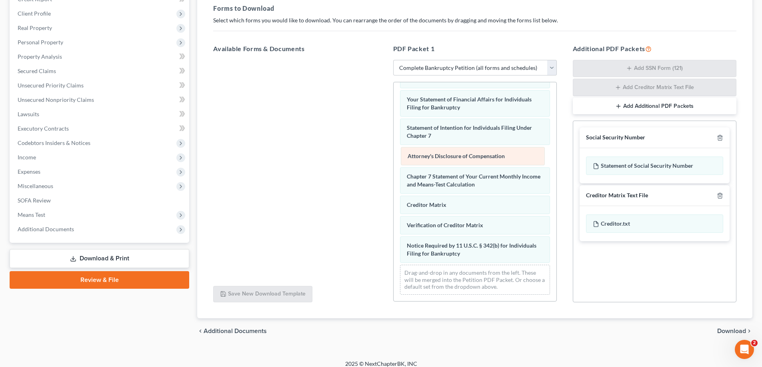
drag, startPoint x: 473, startPoint y: 255, endPoint x: 474, endPoint y: 157, distance: 97.5
click at [474, 157] on div "Attorney's Disclosure of Compensation Voluntary Petition for Individuals Filing…" at bounding box center [474, 69] width 163 height 466
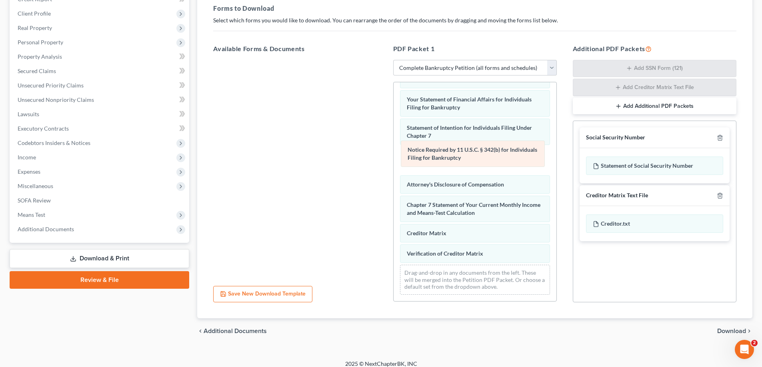
drag, startPoint x: 446, startPoint y: 250, endPoint x: 447, endPoint y: 157, distance: 93.1
click at [447, 156] on div "Notice Required by 11 U.S.C. § 342(b) for Individuals Filing for Bankruptcy Vol…" at bounding box center [474, 69] width 163 height 466
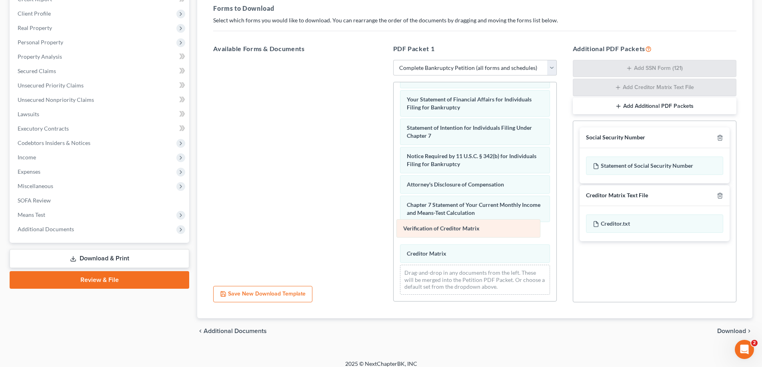
drag, startPoint x: 446, startPoint y: 252, endPoint x: 448, endPoint y: 228, distance: 23.7
click at [445, 228] on div "Verification of Creditor Matrix Voluntary Petition for Individuals Filing for B…" at bounding box center [474, 69] width 163 height 466
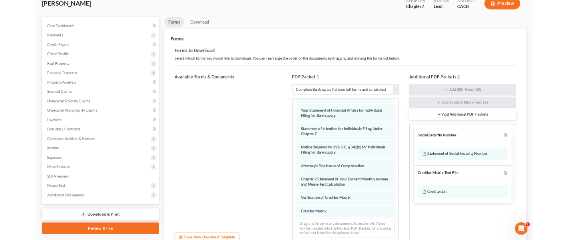
scroll to position [40, 0]
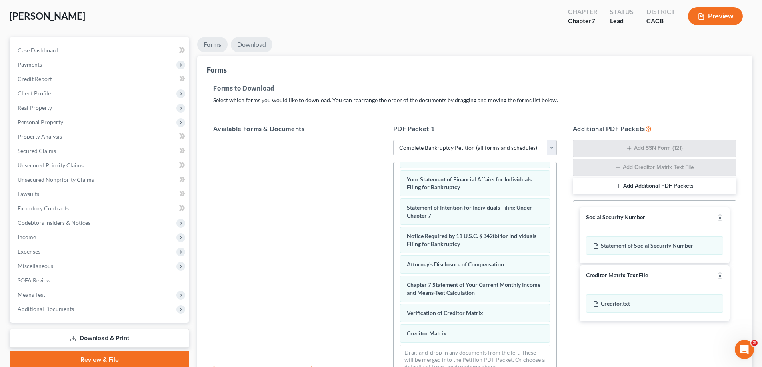
click at [259, 48] on link "Download" at bounding box center [252, 45] width 42 height 16
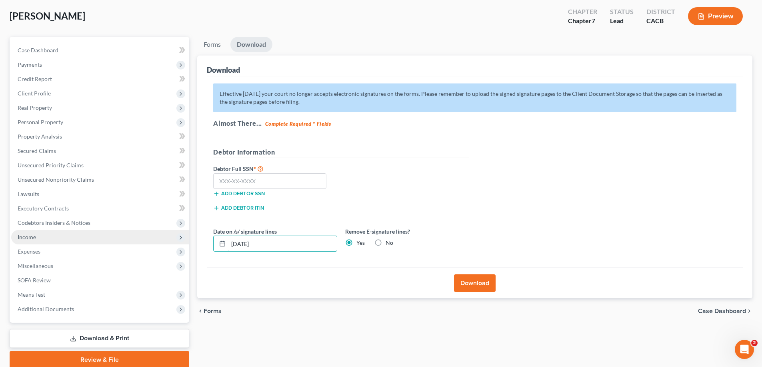
drag, startPoint x: 287, startPoint y: 241, endPoint x: 138, endPoint y: 239, distance: 149.5
click at [146, 230] on div "Petition Navigation Case Dashboard Payments Invoices Payments Payments Credit R…" at bounding box center [381, 203] width 750 height 332
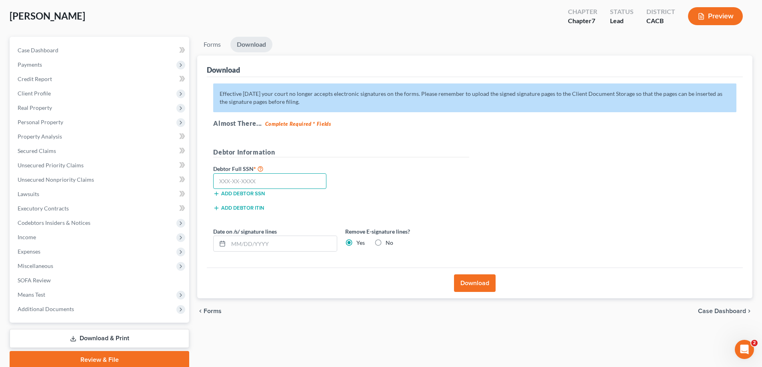
click at [269, 177] on input "text" at bounding box center [269, 181] width 113 height 16
type input "614-31-4781"
click at [475, 230] on button "Download" at bounding box center [475, 284] width 42 height 18
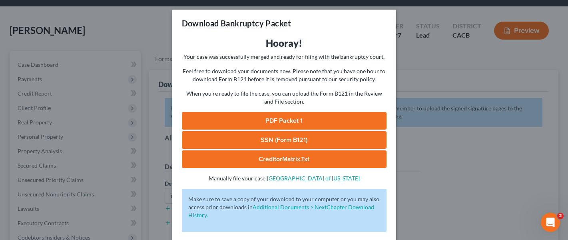
click at [330, 133] on link "SSN (Form B121)" at bounding box center [284, 140] width 205 height 18
click at [301, 164] on link "CreditorMatrix.txt" at bounding box center [284, 159] width 205 height 18
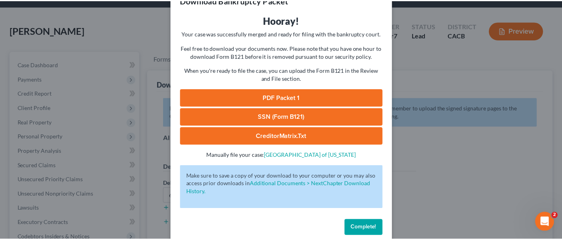
scroll to position [35, 0]
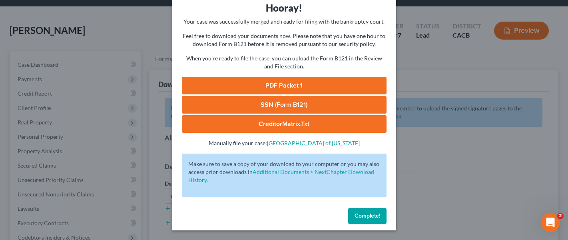
click at [364, 218] on span "Complete!" at bounding box center [368, 215] width 26 height 7
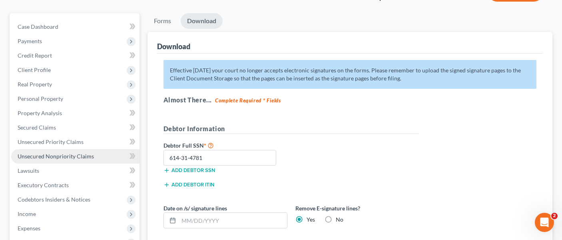
scroll to position [160, 0]
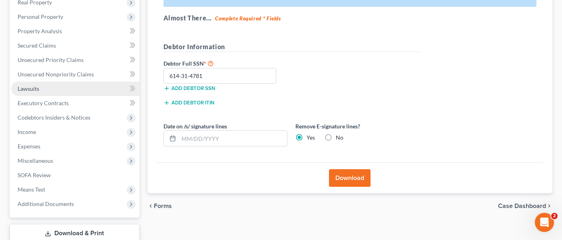
click at [75, 82] on link "Lawsuits" at bounding box center [75, 89] width 128 height 14
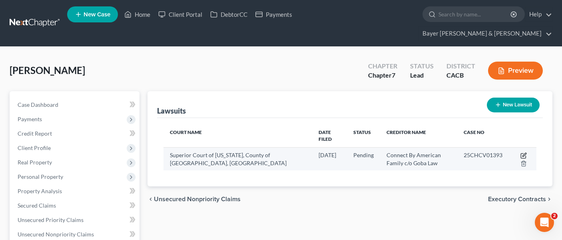
click at [525, 152] on icon "button" at bounding box center [523, 155] width 6 height 6
select select "4"
select select "0"
select select "4"
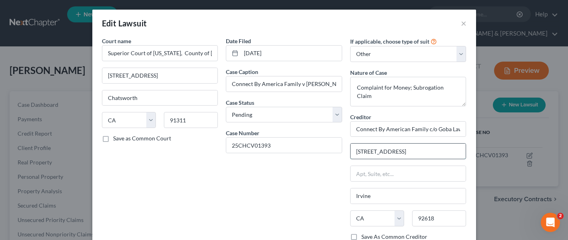
drag, startPoint x: 416, startPoint y: 152, endPoint x: 455, endPoint y: 149, distance: 39.3
click at [455, 149] on input "8583 Irvine Center Drive Ste 500" at bounding box center [409, 151] width 116 height 15
type input "8583 Irvine Center Drive"
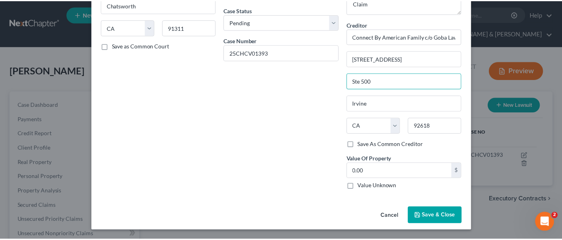
scroll to position [93, 0]
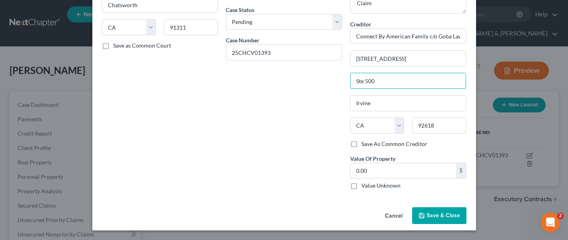
type input "Ste 500"
click at [435, 220] on button "Save & Close" at bounding box center [439, 215] width 54 height 17
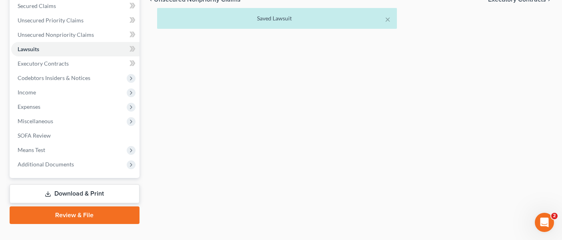
click at [88, 184] on link "Download & Print" at bounding box center [75, 193] width 130 height 19
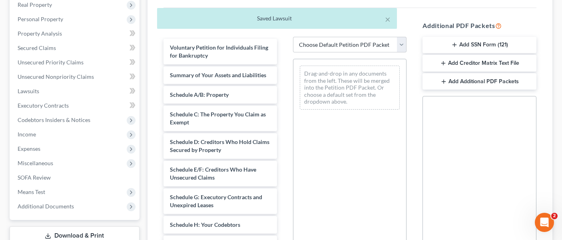
scroll to position [160, 0]
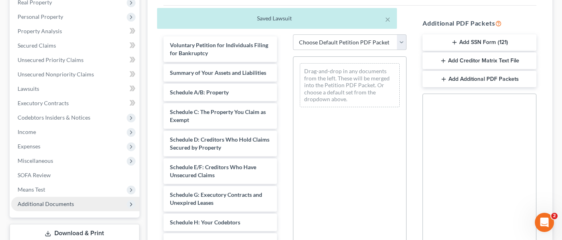
click at [89, 197] on span "Additional Documents" at bounding box center [75, 204] width 128 height 14
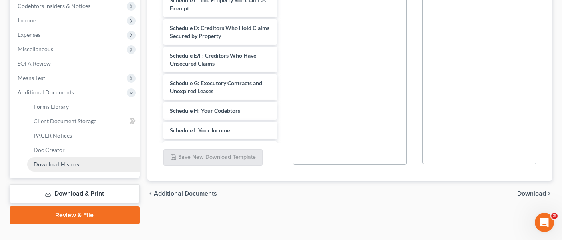
click at [96, 157] on link "Download History" at bounding box center [83, 164] width 112 height 14
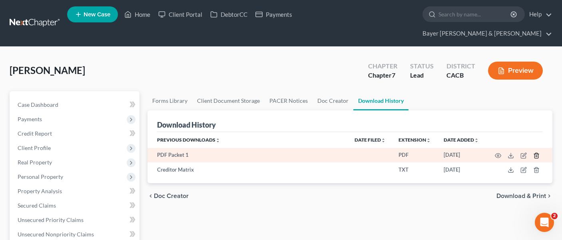
click at [535, 153] on icon "button" at bounding box center [536, 155] width 4 height 5
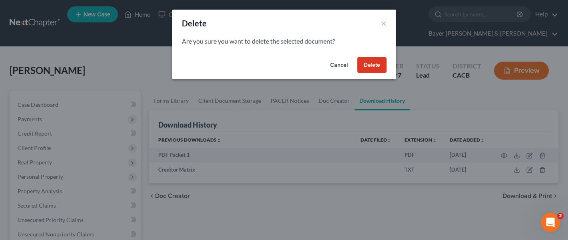
click at [372, 72] on button "Delete" at bounding box center [371, 65] width 29 height 16
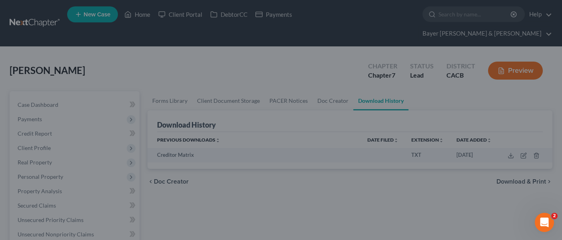
click at [372, 67] on div at bounding box center [281, 120] width 562 height 240
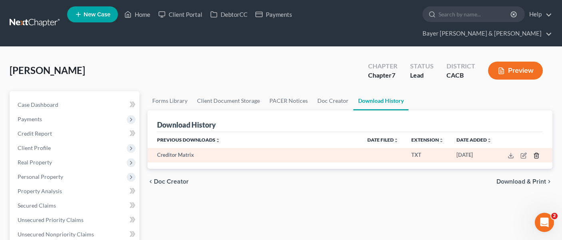
click at [532, 148] on td at bounding box center [525, 155] width 54 height 14
click at [534, 153] on icon "button" at bounding box center [536, 155] width 4 height 5
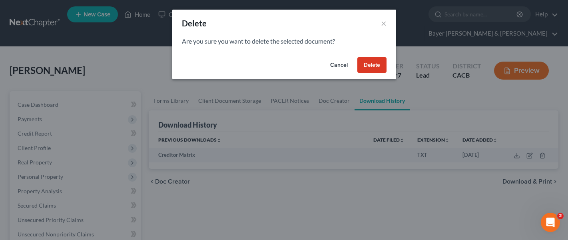
click at [375, 66] on button "Delete" at bounding box center [371, 65] width 29 height 16
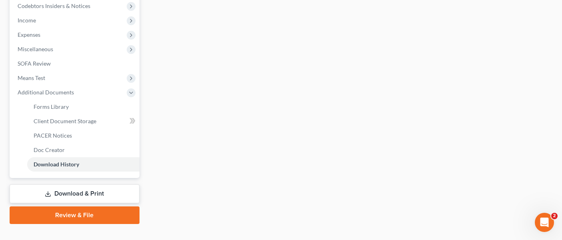
click at [90, 184] on link "Download & Print" at bounding box center [75, 193] width 130 height 19
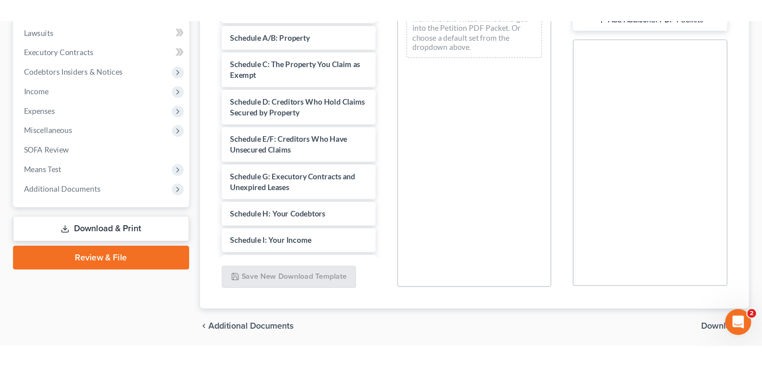
scroll to position [126, 0]
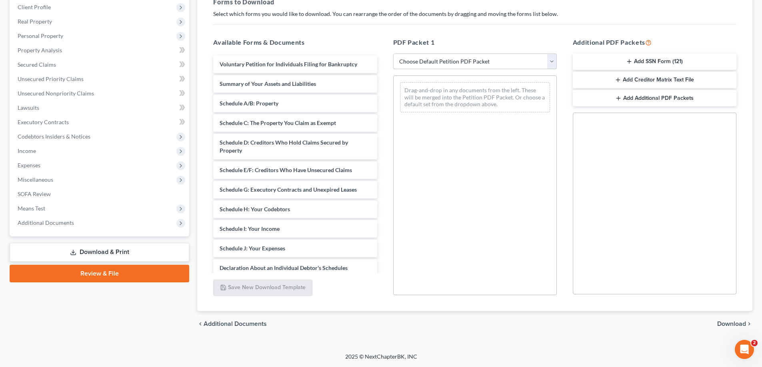
click at [466, 60] on select "Choose Default Petition PDF Packet Complete Bankruptcy Petition (all forms and …" at bounding box center [474, 62] width 163 height 16
select select "0"
click at [393, 54] on select "Choose Default Petition PDF Packet Complete Bankruptcy Petition (all forms and …" at bounding box center [474, 62] width 163 height 16
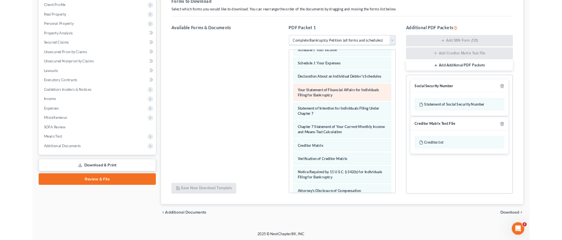
scroll to position [255, 0]
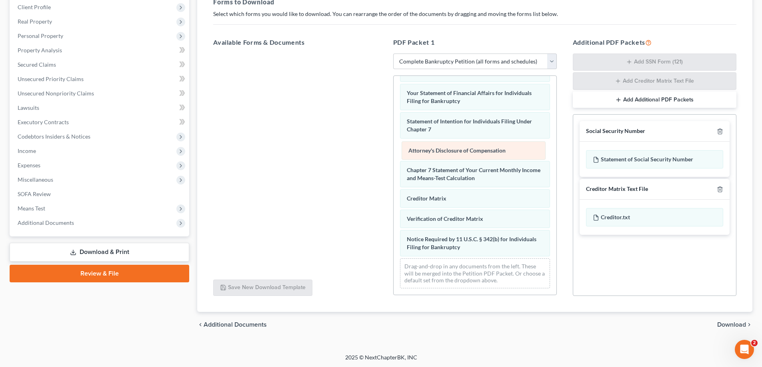
drag, startPoint x: 439, startPoint y: 250, endPoint x: 440, endPoint y: 154, distance: 96.8
click at [440, 154] on div "Attorney's Disclosure of Compensation Voluntary Petition for Individuals Filing…" at bounding box center [474, 62] width 163 height 466
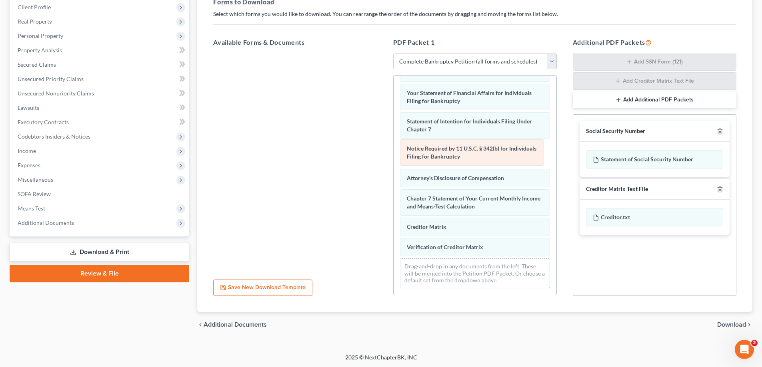
drag, startPoint x: 453, startPoint y: 244, endPoint x: 453, endPoint y: 154, distance: 90.7
click at [453, 154] on div "Notice Required by 11 U.S.C. § 342(b) for Individuals Filing for Bankruptcy Vol…" at bounding box center [474, 62] width 163 height 466
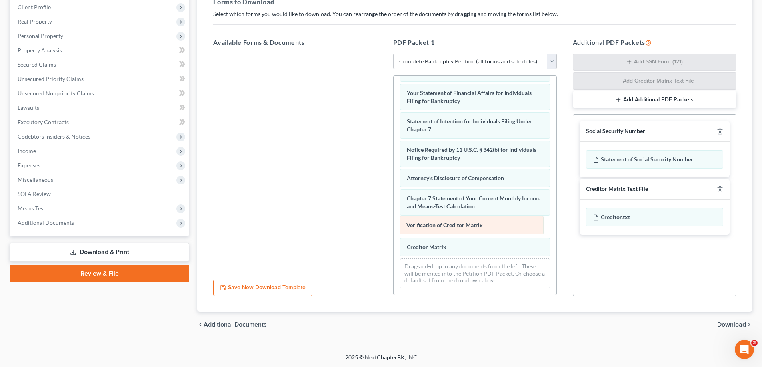
drag, startPoint x: 458, startPoint y: 247, endPoint x: 473, endPoint y: 226, distance: 26.1
click at [457, 225] on div "Verification of Creditor Matrix Voluntary Petition for Individuals Filing for B…" at bounding box center [474, 62] width 163 height 466
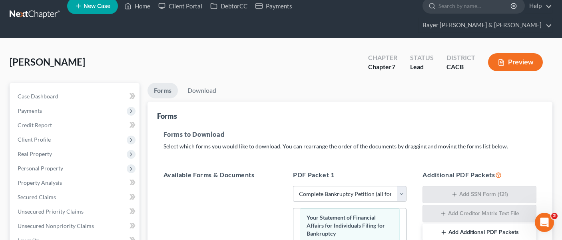
scroll to position [6, 0]
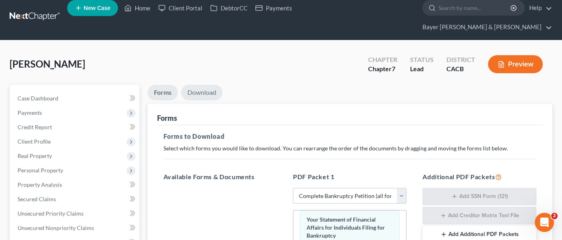
click at [199, 85] on link "Download" at bounding box center [202, 93] width 42 height 16
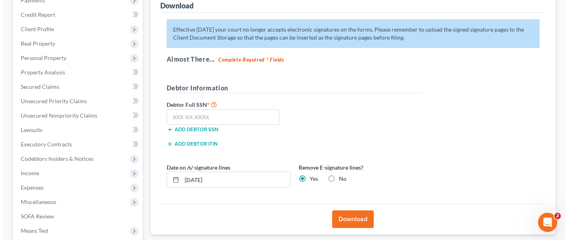
scroll to position [126, 0]
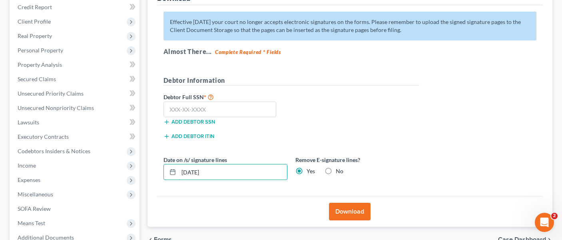
drag, startPoint x: 227, startPoint y: 158, endPoint x: 152, endPoint y: 153, distance: 75.3
click at [157, 153] on div "Effective 12/1/17 your court no longer accepts electronic signatures on the for…" at bounding box center [350, 100] width 386 height 191
click at [221, 102] on input "text" at bounding box center [219, 110] width 113 height 16
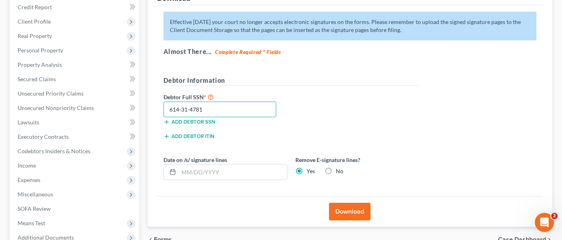
type input "614-31-4781"
click at [347, 203] on button "Download" at bounding box center [350, 212] width 42 height 18
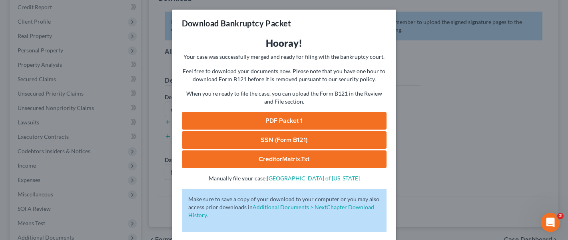
click at [289, 165] on link "CreditorMatrix.txt" at bounding box center [284, 159] width 205 height 18
click at [304, 163] on link "CreditorMatrix.txt" at bounding box center [284, 159] width 205 height 18
click at [285, 122] on link "PDF Packet 1" at bounding box center [284, 121] width 205 height 18
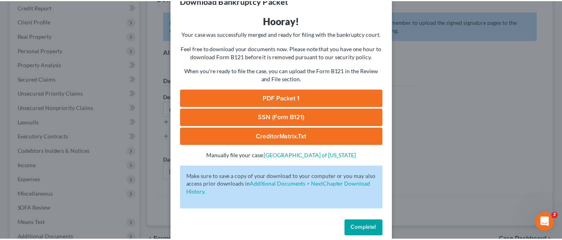
scroll to position [35, 0]
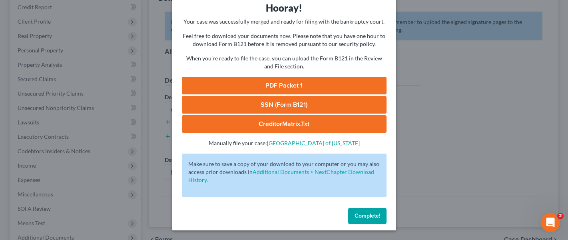
click at [361, 218] on span "Complete!" at bounding box center [368, 215] width 26 height 7
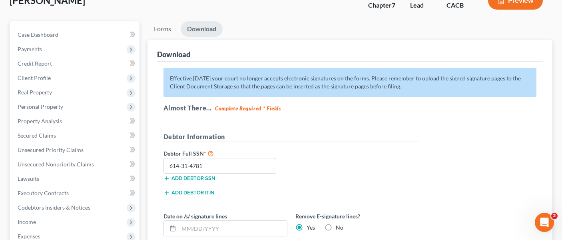
scroll to position [0, 0]
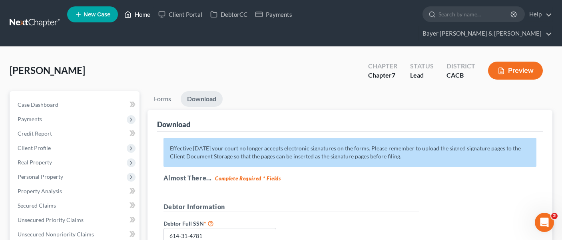
click at [142, 16] on link "Home" at bounding box center [137, 14] width 34 height 14
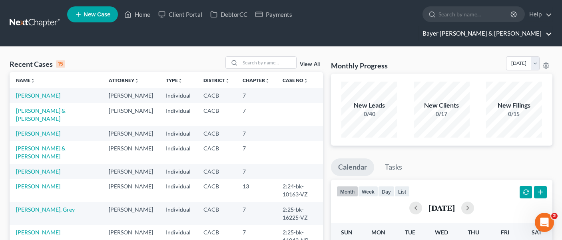
click at [508, 26] on link "Bayer [PERSON_NAME] & [PERSON_NAME]" at bounding box center [486, 33] width 134 height 14
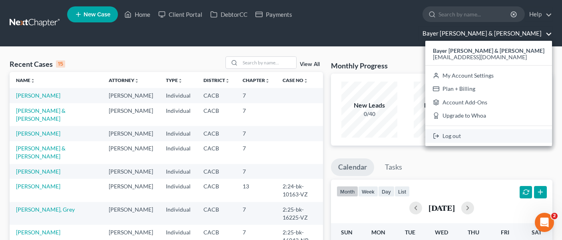
click at [499, 129] on link "Log out" at bounding box center [488, 136] width 127 height 14
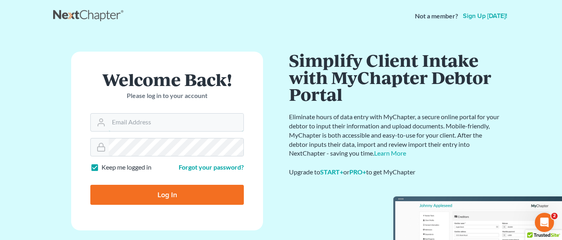
type input "[EMAIL_ADDRESS][DOMAIN_NAME]"
click at [40, 68] on main "× Thanks for stopping by! Welcome Back! Please log in to your account Email Add…" at bounding box center [281, 131] width 562 height 198
click at [175, 194] on input "Log In" at bounding box center [167, 195] width 154 height 20
type input "Thinking..."
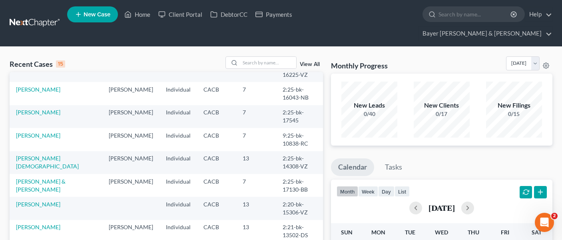
scroll to position [40, 0]
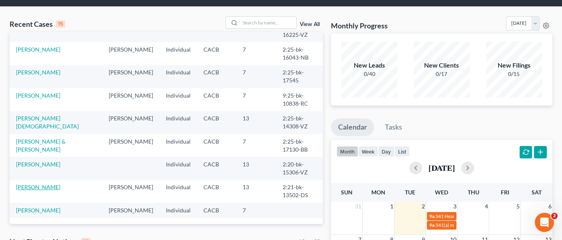
click at [31, 183] on link "[PERSON_NAME]" at bounding box center [38, 186] width 44 height 7
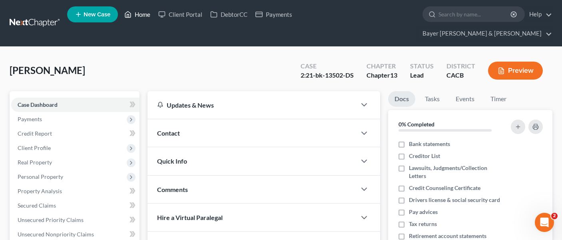
click at [138, 18] on link "Home" at bounding box center [137, 14] width 34 height 14
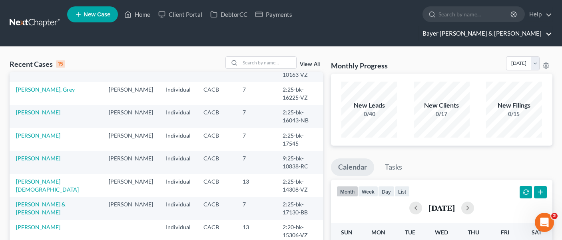
click at [500, 26] on link "Bayer [PERSON_NAME] & [PERSON_NAME]" at bounding box center [486, 33] width 134 height 14
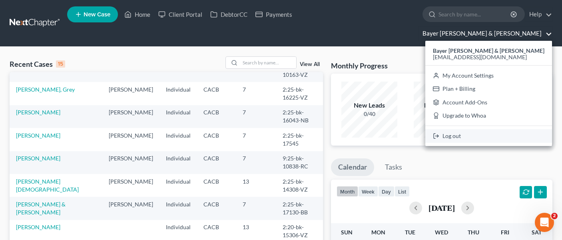
click at [500, 129] on link "Log out" at bounding box center [488, 136] width 127 height 14
